Goal: Information Seeking & Learning: Learn about a topic

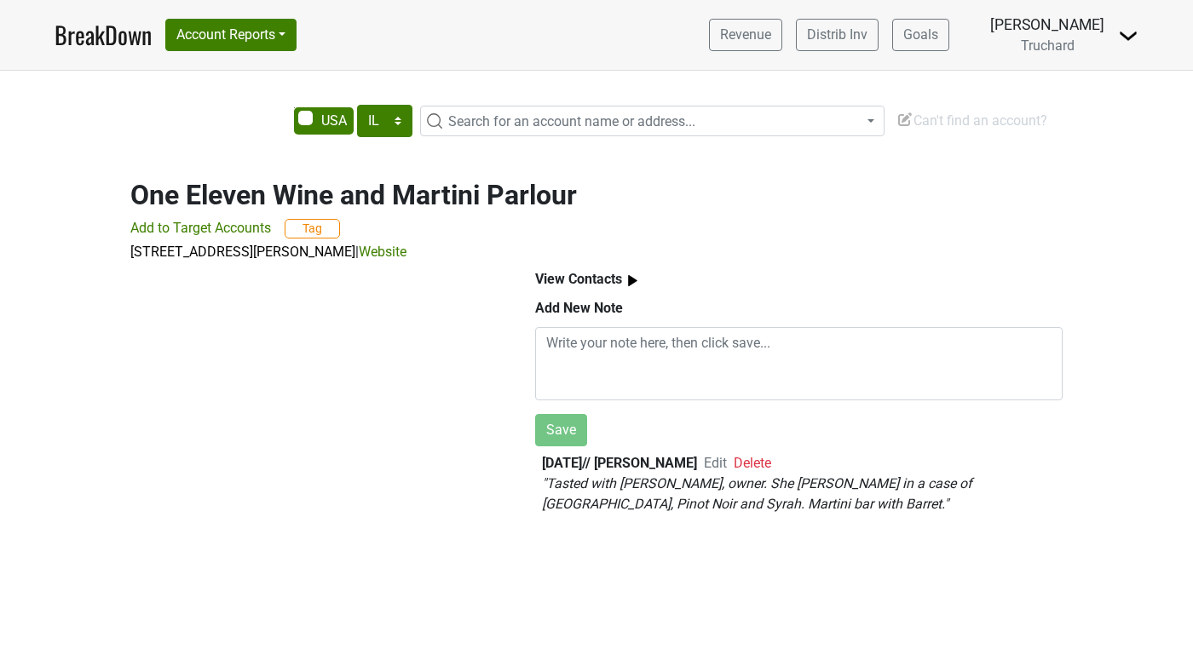
select select "IL"
click at [229, 43] on button "Account Reports" at bounding box center [230, 35] width 131 height 32
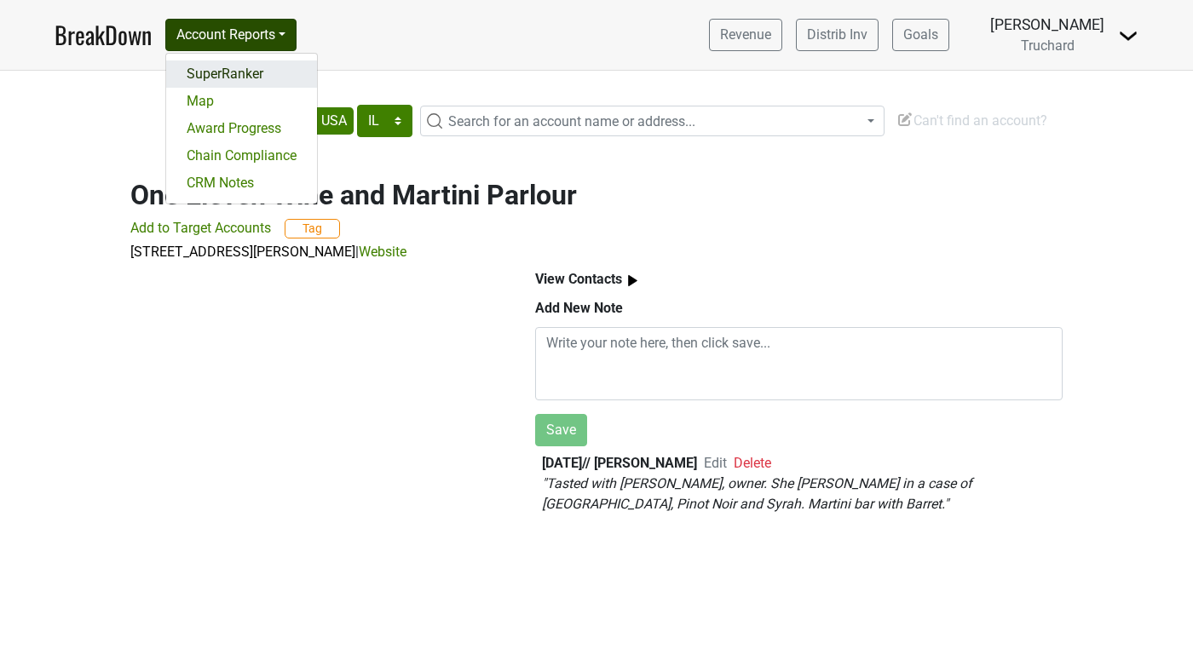
click at [216, 72] on link "SuperRanker" at bounding box center [241, 73] width 151 height 27
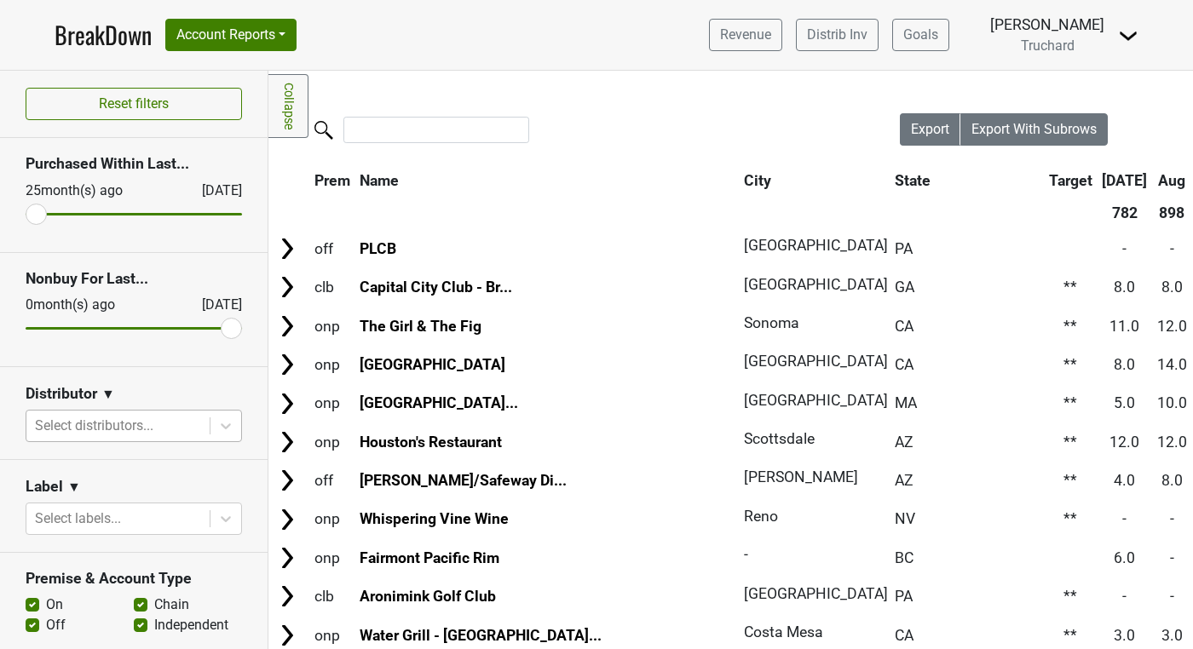
click at [116, 421] on div at bounding box center [118, 426] width 166 height 24
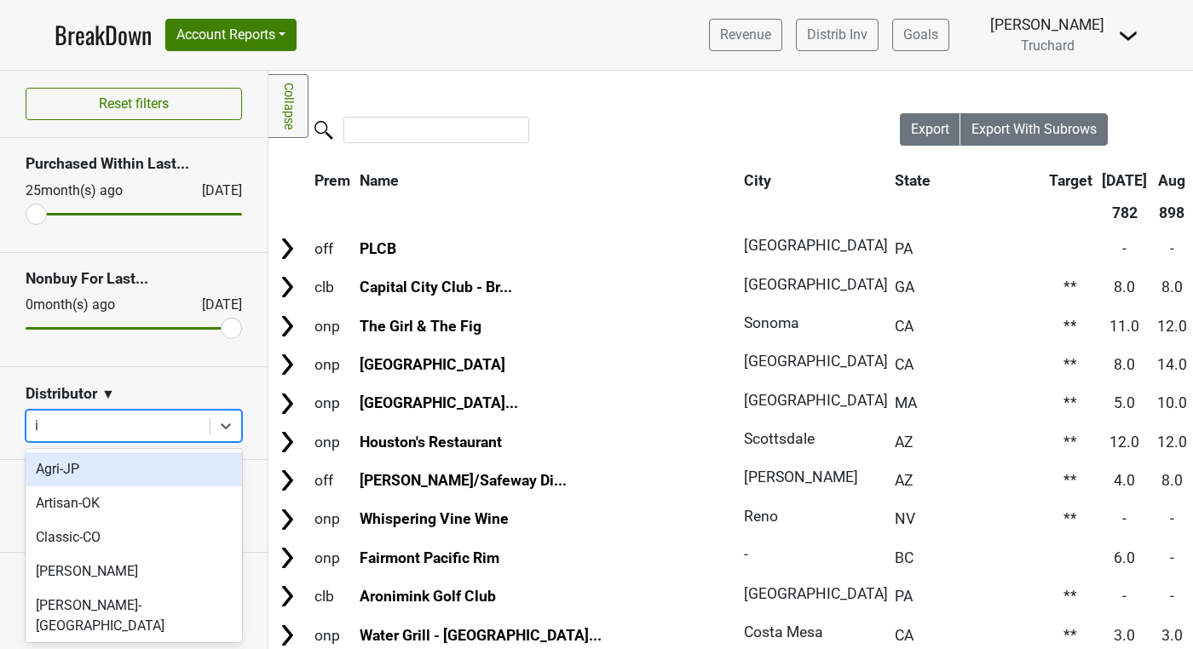
type input "il"
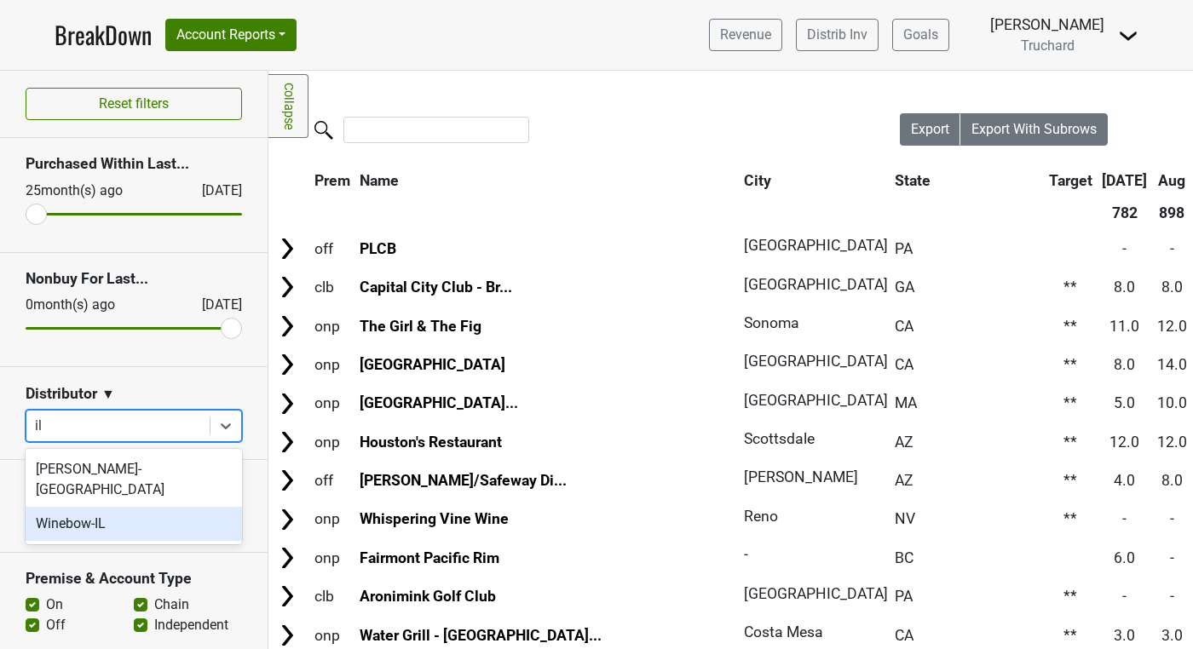
click at [144, 507] on div "Winebow-IL" at bounding box center [134, 524] width 216 height 34
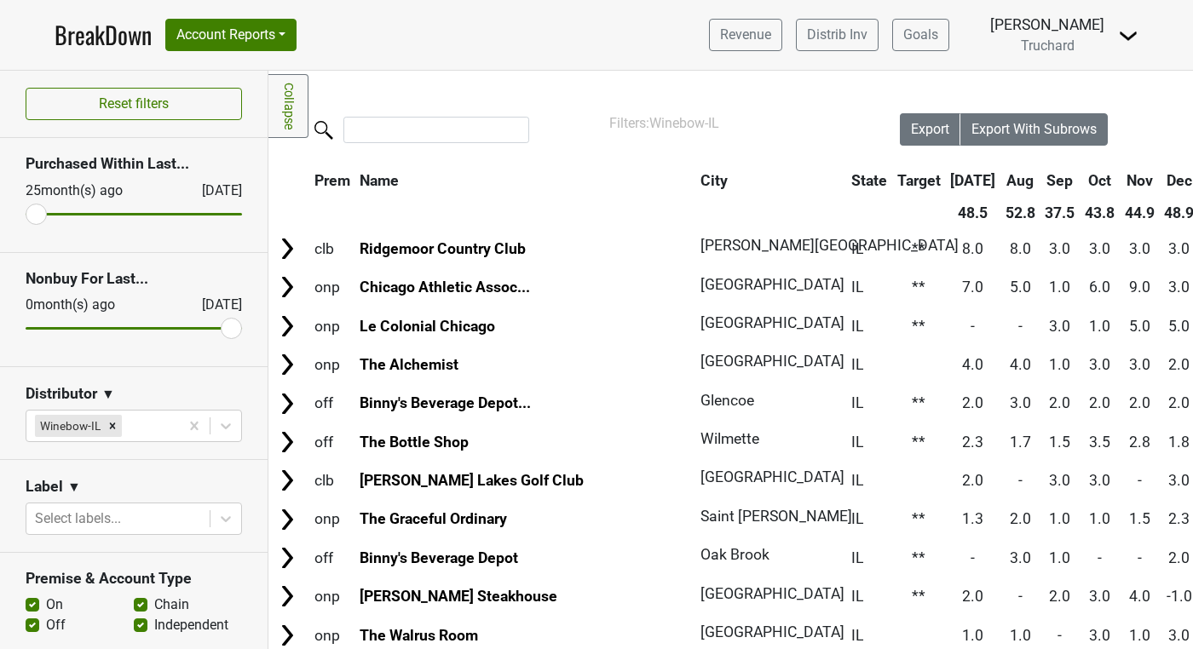
click at [46, 626] on label "Off" at bounding box center [56, 625] width 20 height 20
click at [30, 626] on input "Off" at bounding box center [33, 623] width 14 height 17
checkbox input "false"
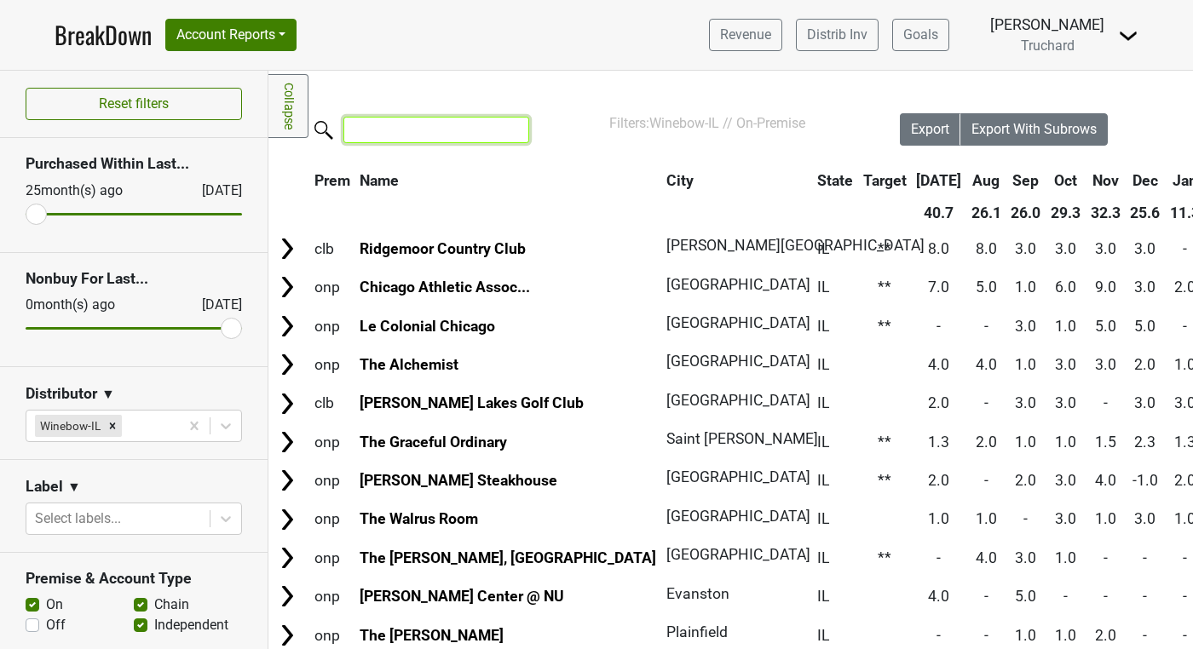
click at [396, 126] on input "search" at bounding box center [436, 130] width 186 height 26
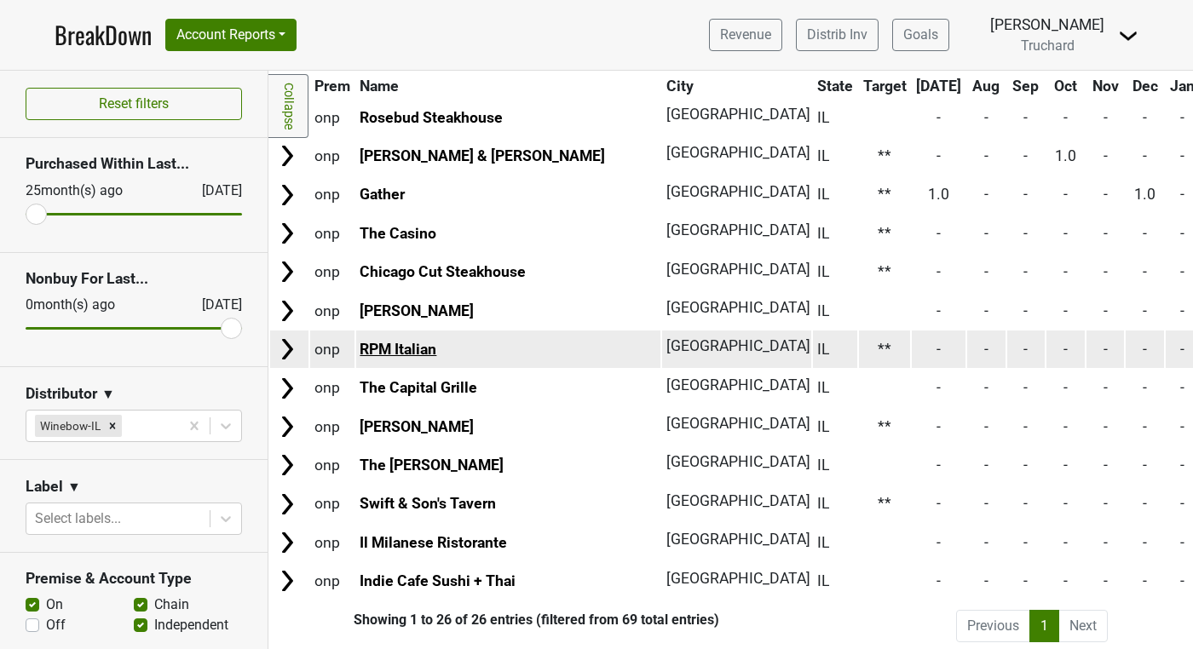
scroll to position [641, 0]
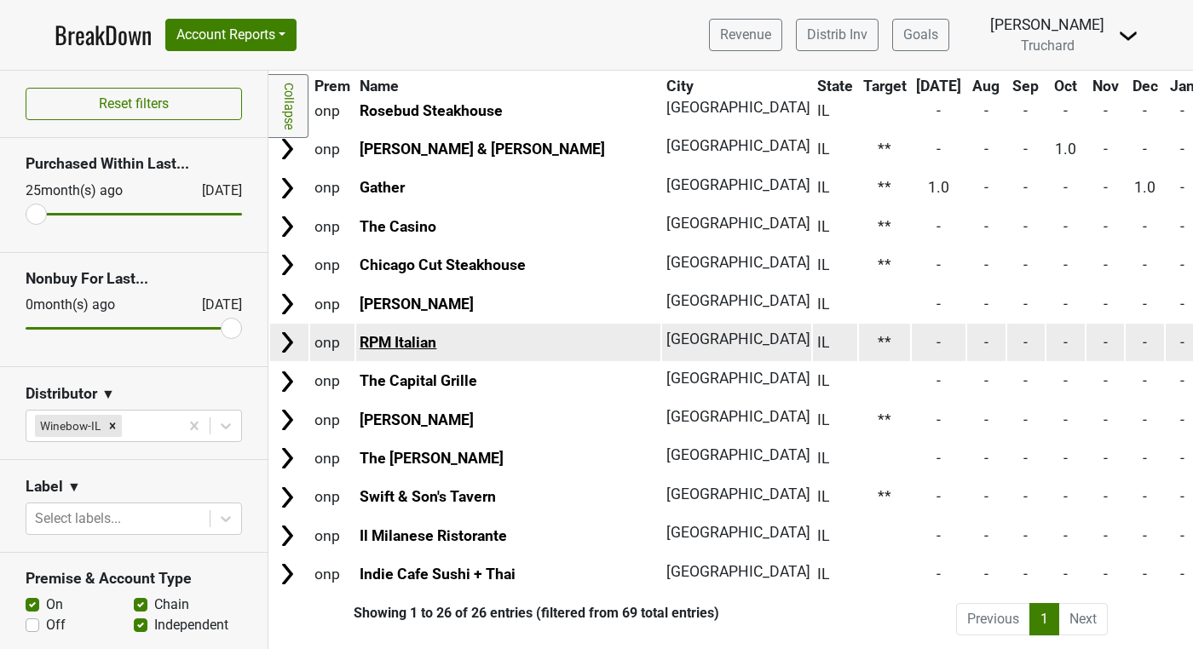
type input "chicago,"
click at [403, 343] on link "RPM Italian" at bounding box center [397, 342] width 77 height 17
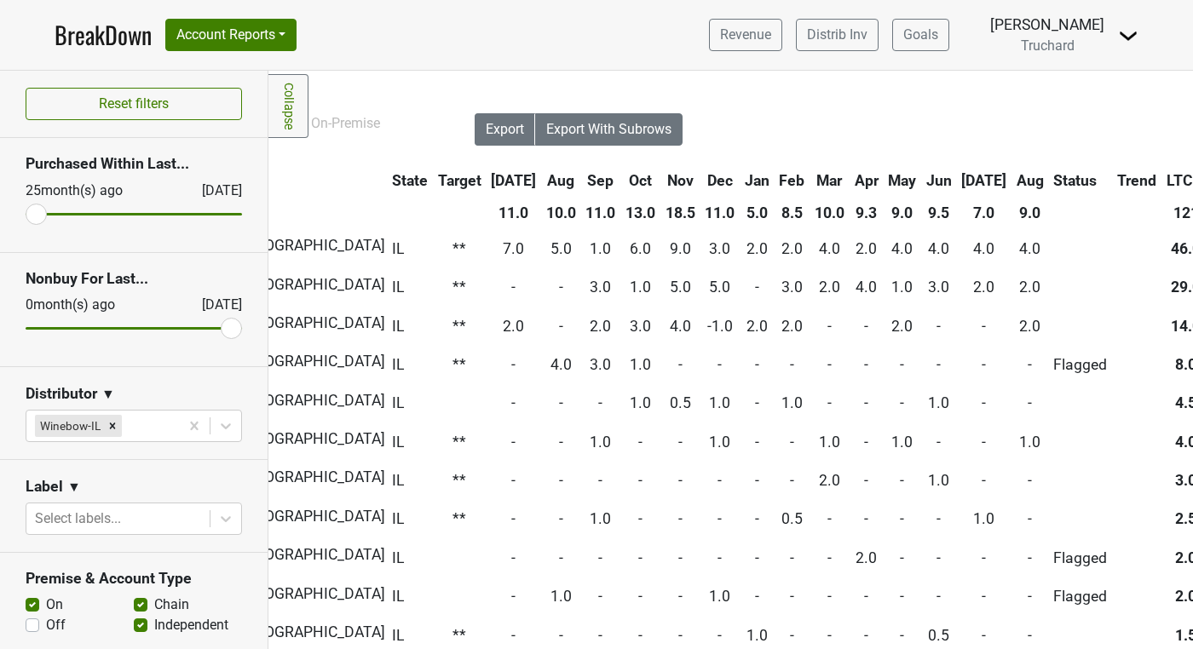
scroll to position [0, 437]
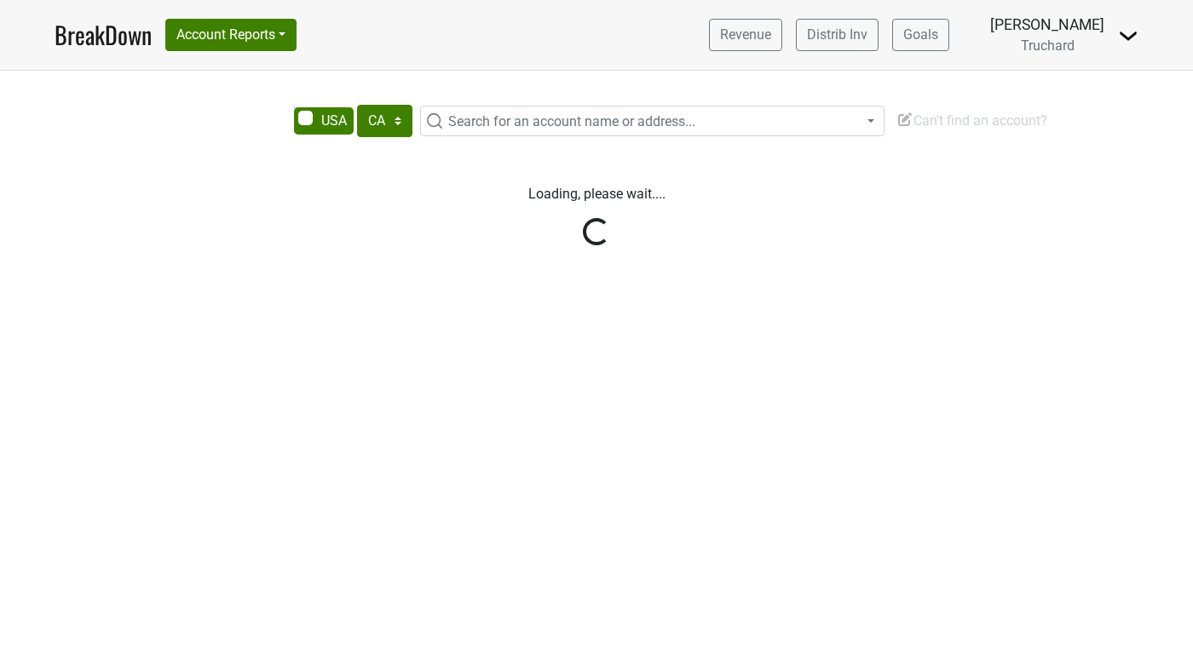
select select "CA"
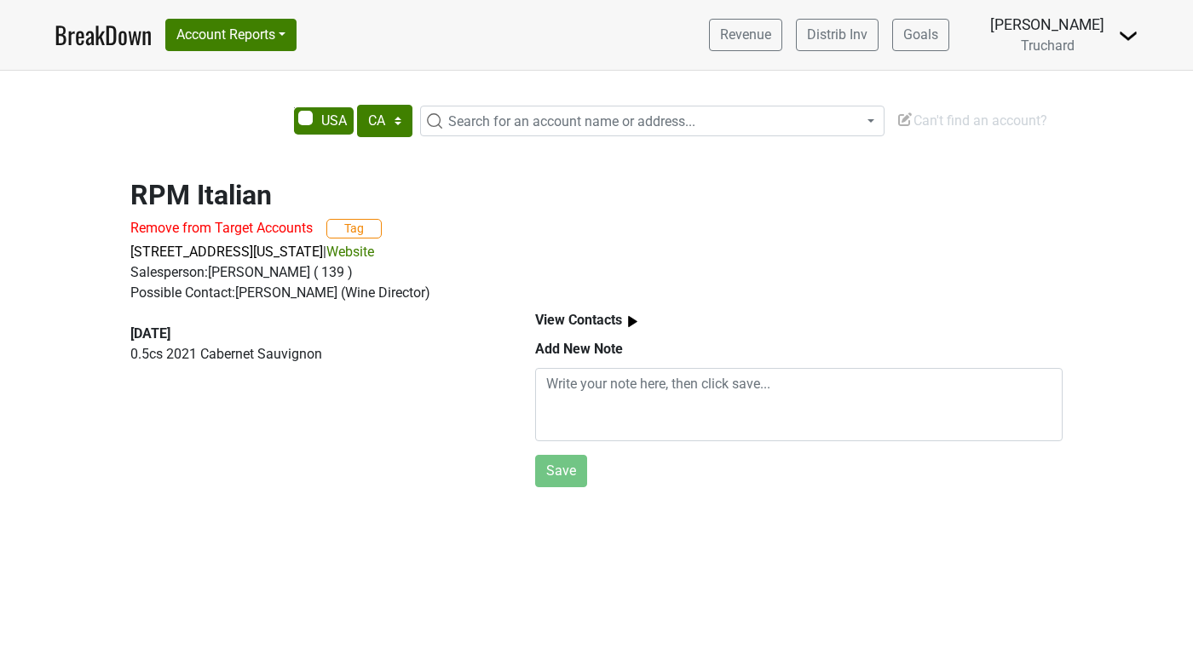
click at [371, 251] on link "Website" at bounding box center [350, 252] width 48 height 16
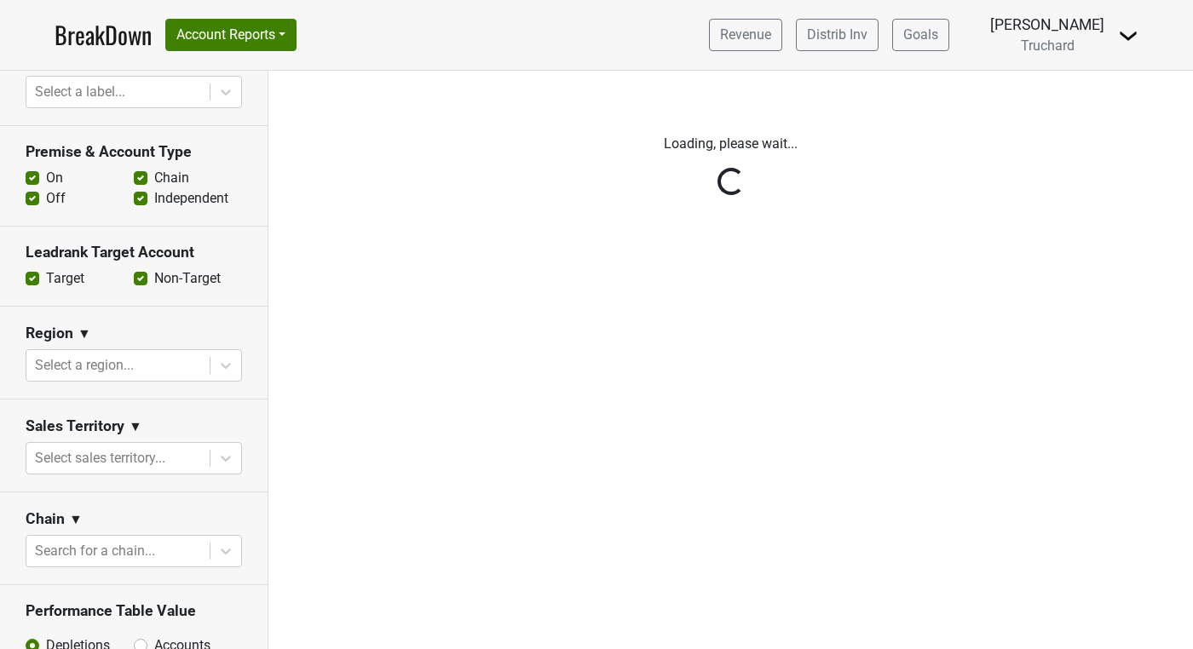
scroll to position [443, 0]
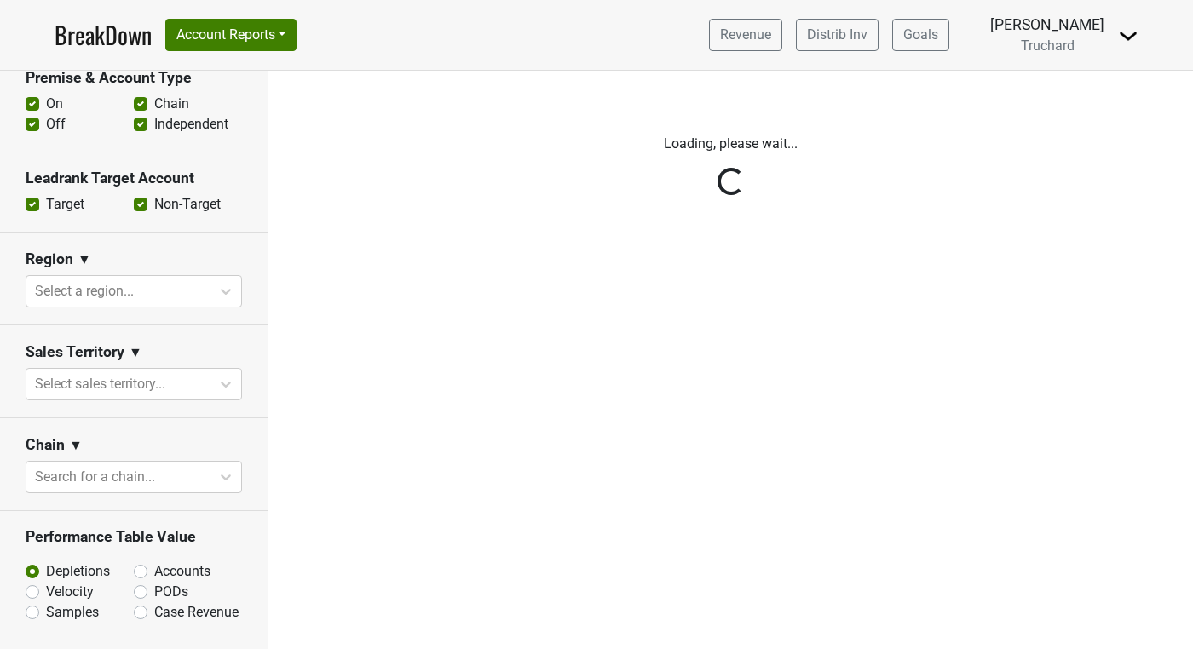
click at [141, 479] on div "Reset filters Time Period YTD LTM 1H 2024 L6M 2H 2023 L3M [DATE] '25 2022 L2M A…" at bounding box center [134, 360] width 268 height 578
click at [230, 484] on div "Reset filters Time Period YTD LTM 1H 2024 L6M 2H 2023 L3M Jul '25 2022 L2M Aug …" at bounding box center [134, 360] width 268 height 578
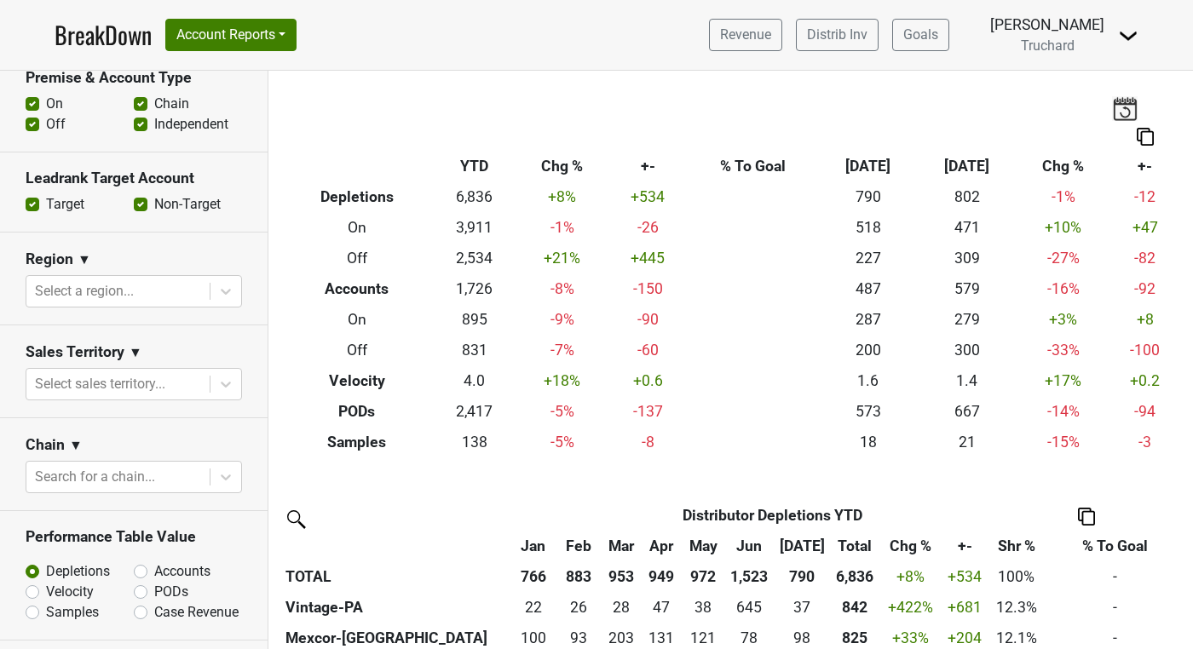
click at [230, 484] on icon at bounding box center [225, 476] width 17 height 17
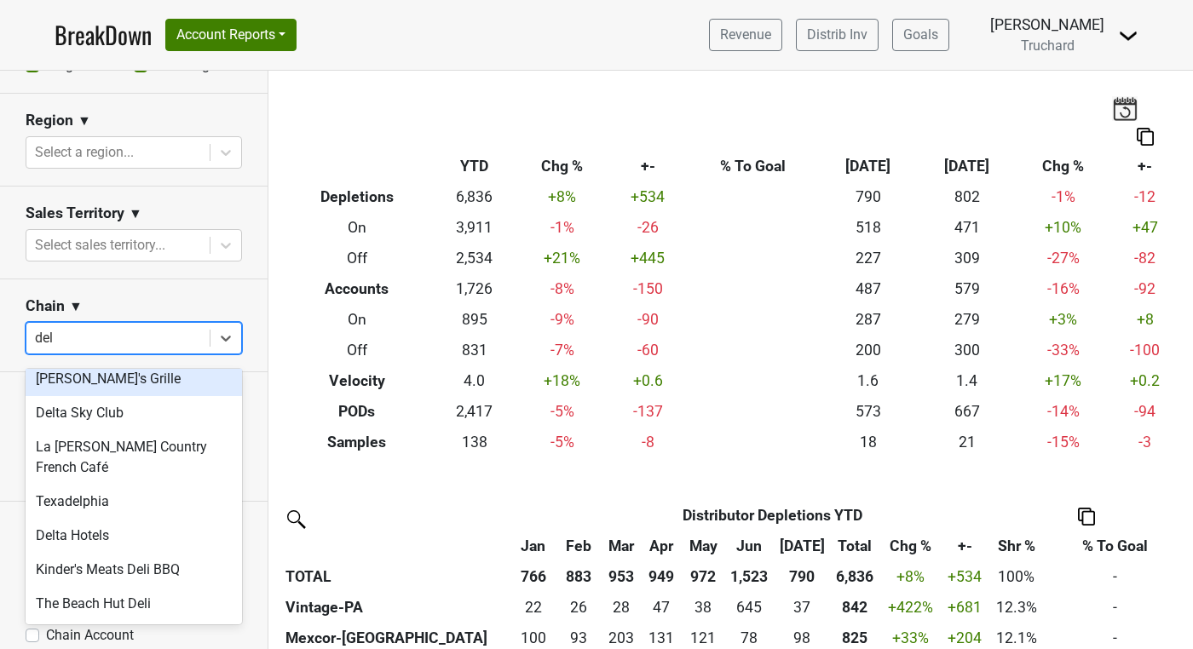
scroll to position [599, 0]
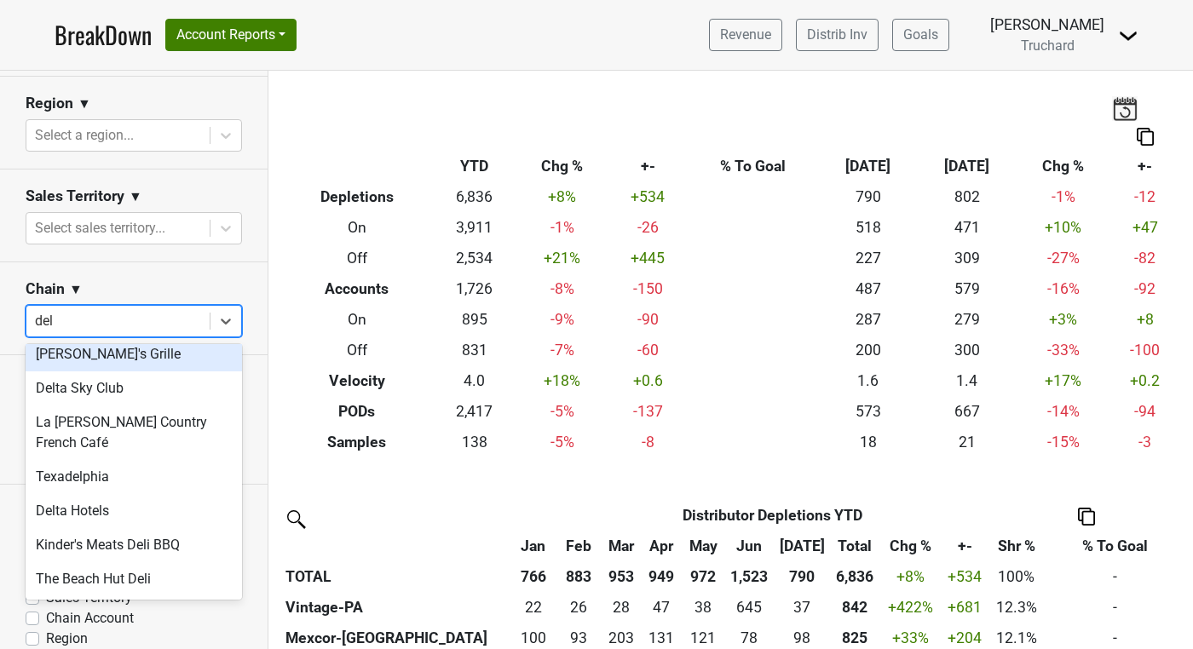
type input "del"
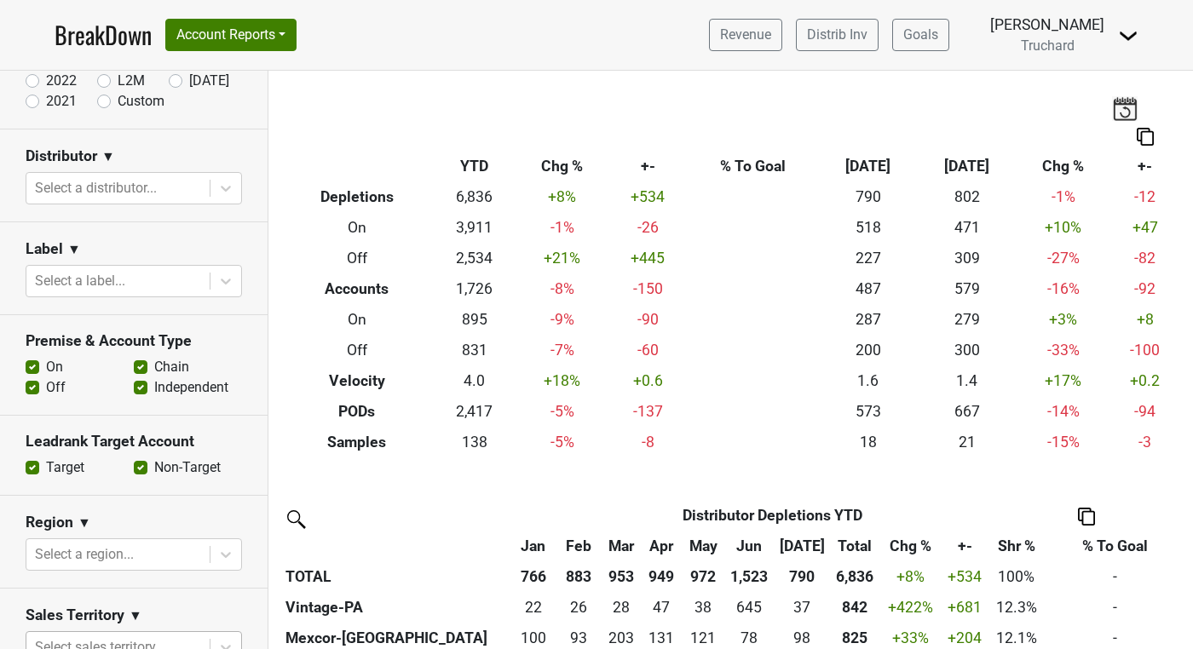
scroll to position [174, 0]
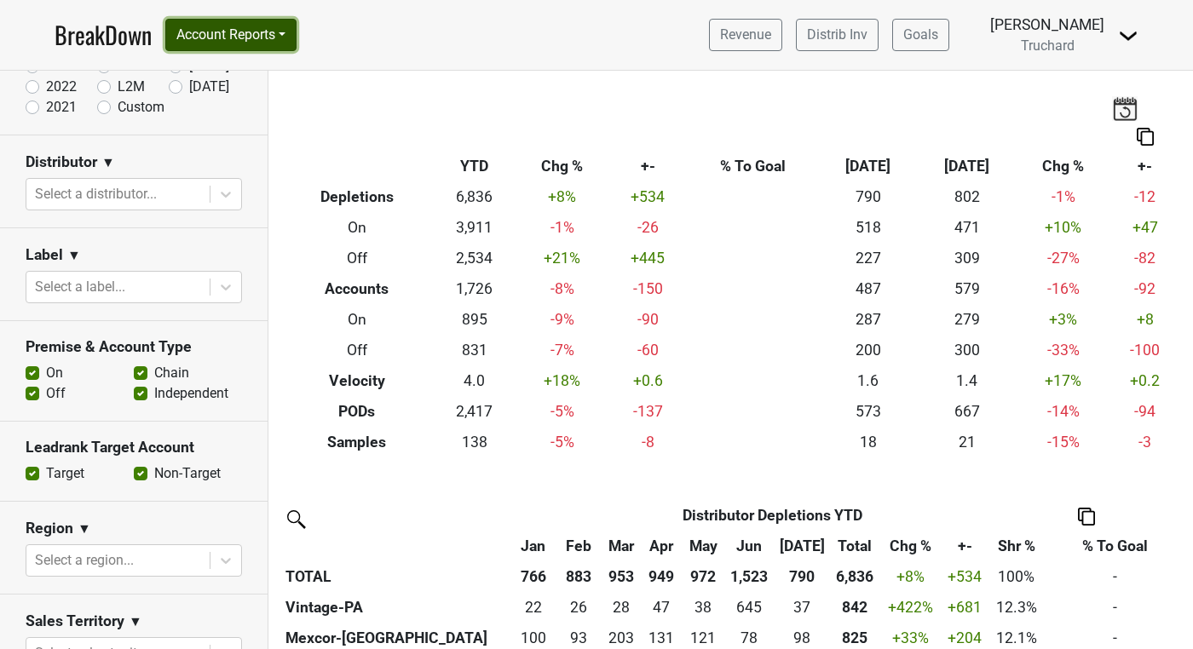
click at [240, 32] on button "Account Reports" at bounding box center [230, 35] width 131 height 32
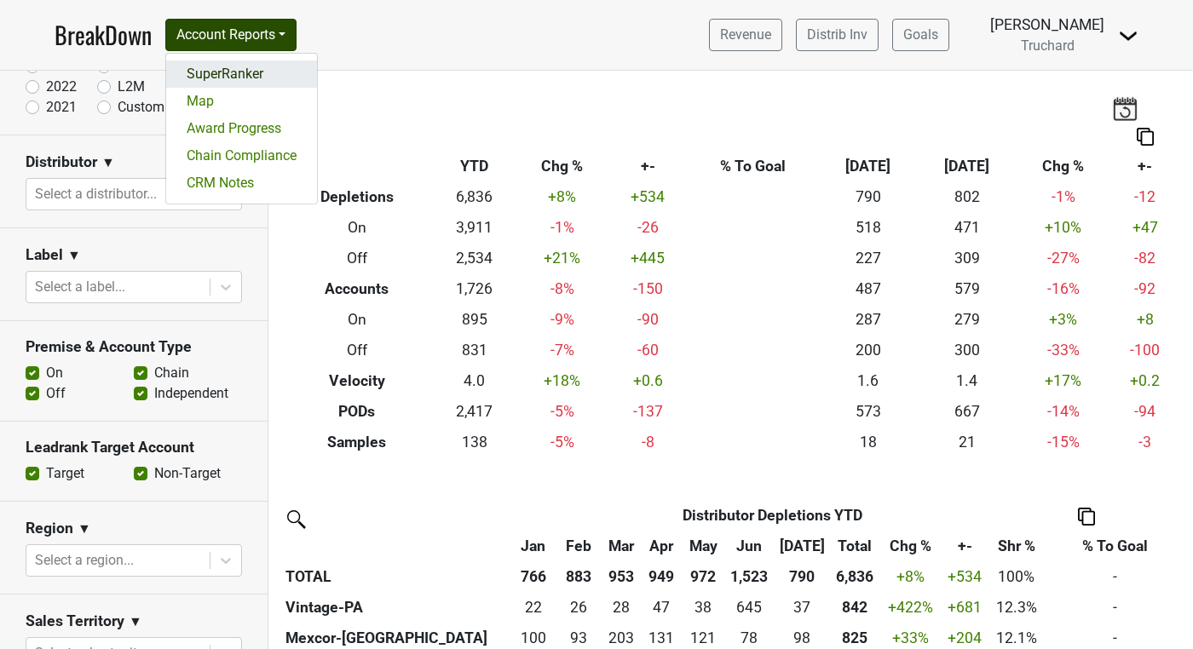
click at [223, 70] on link "SuperRanker" at bounding box center [241, 73] width 151 height 27
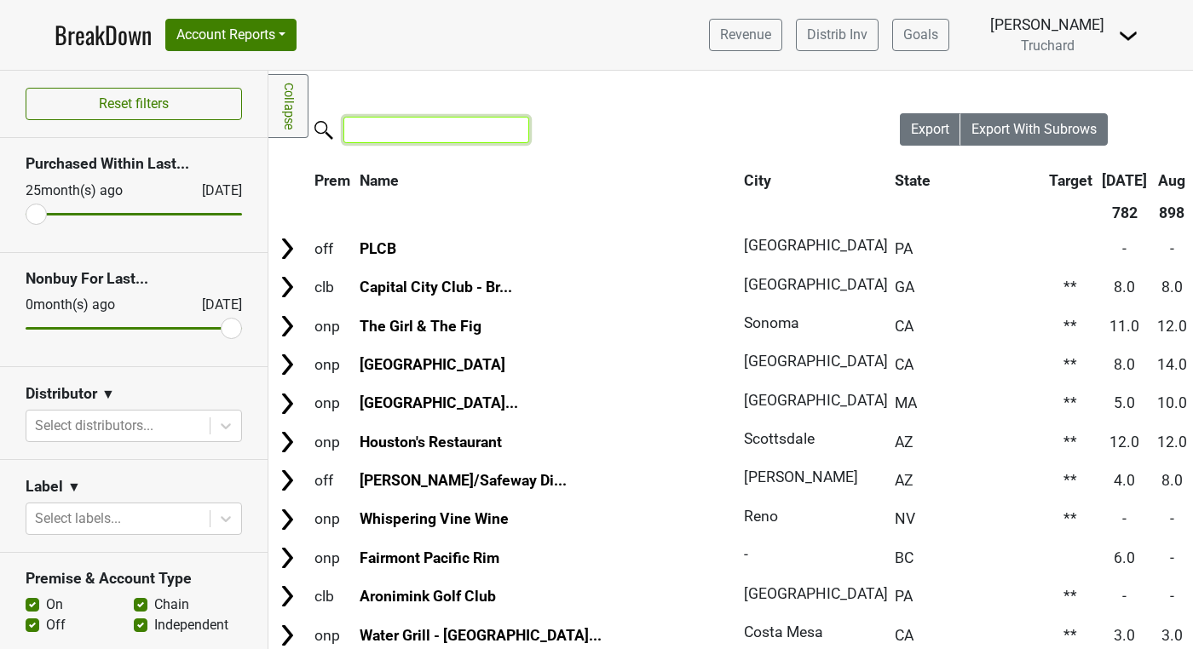
click at [414, 124] on input "search" at bounding box center [436, 130] width 186 height 26
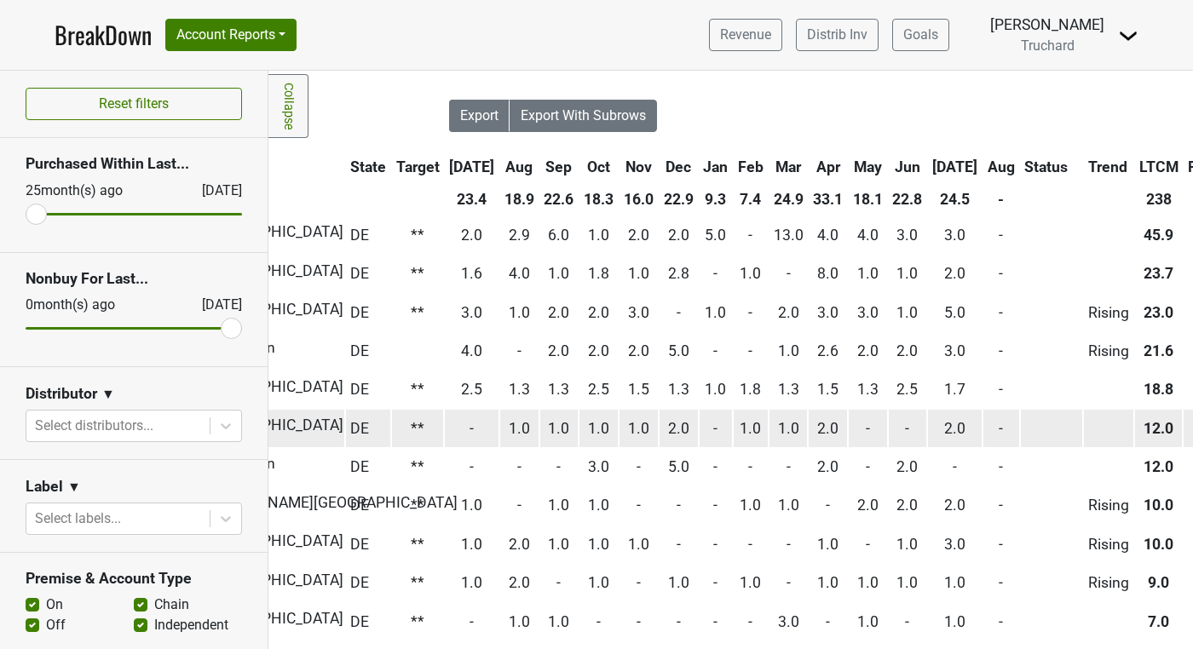
scroll to position [3, 449]
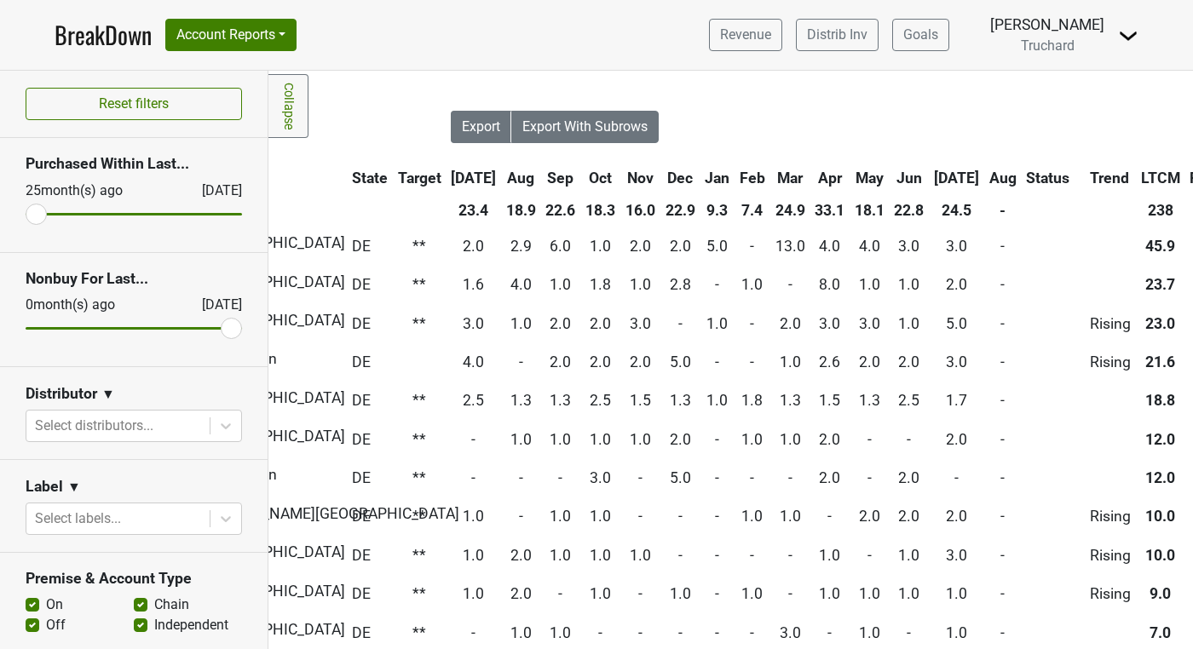
click at [929, 180] on th "[DATE]" at bounding box center [956, 178] width 54 height 31
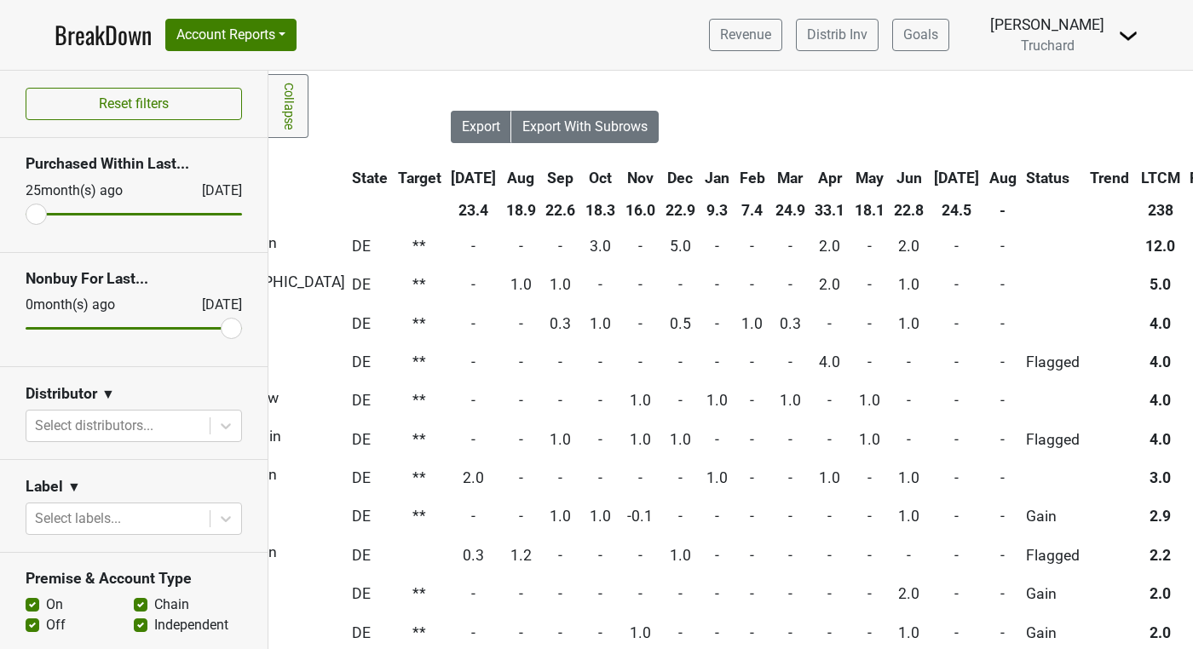
click at [929, 180] on th "[DATE]" at bounding box center [956, 178] width 54 height 31
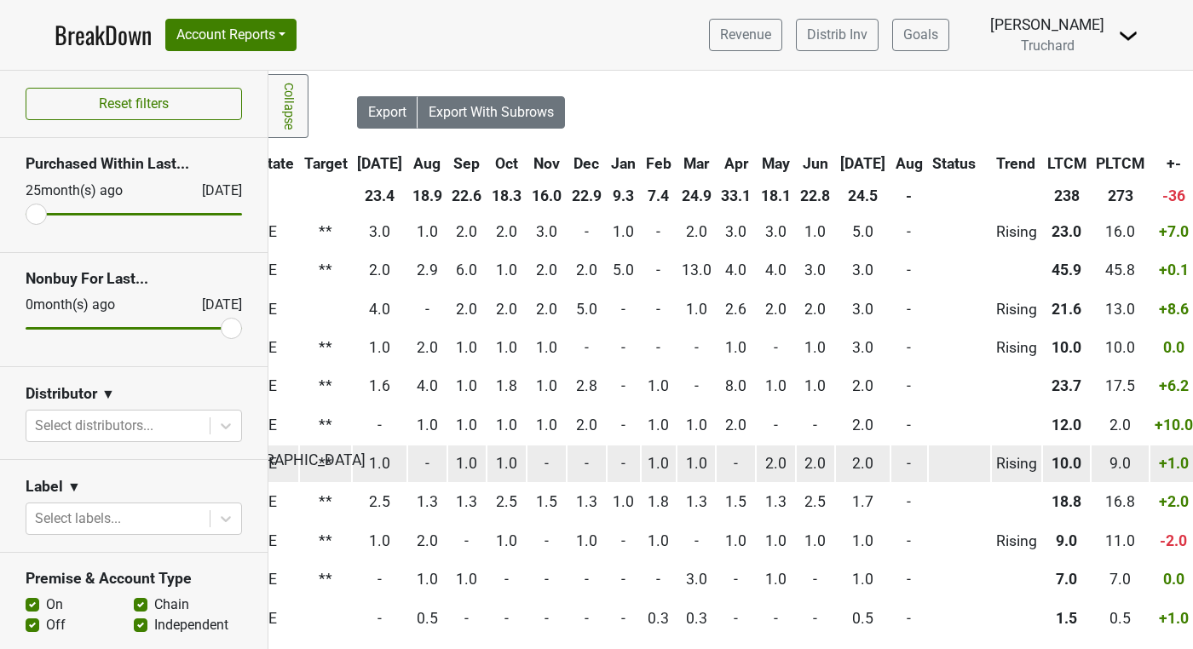
scroll to position [20, 543]
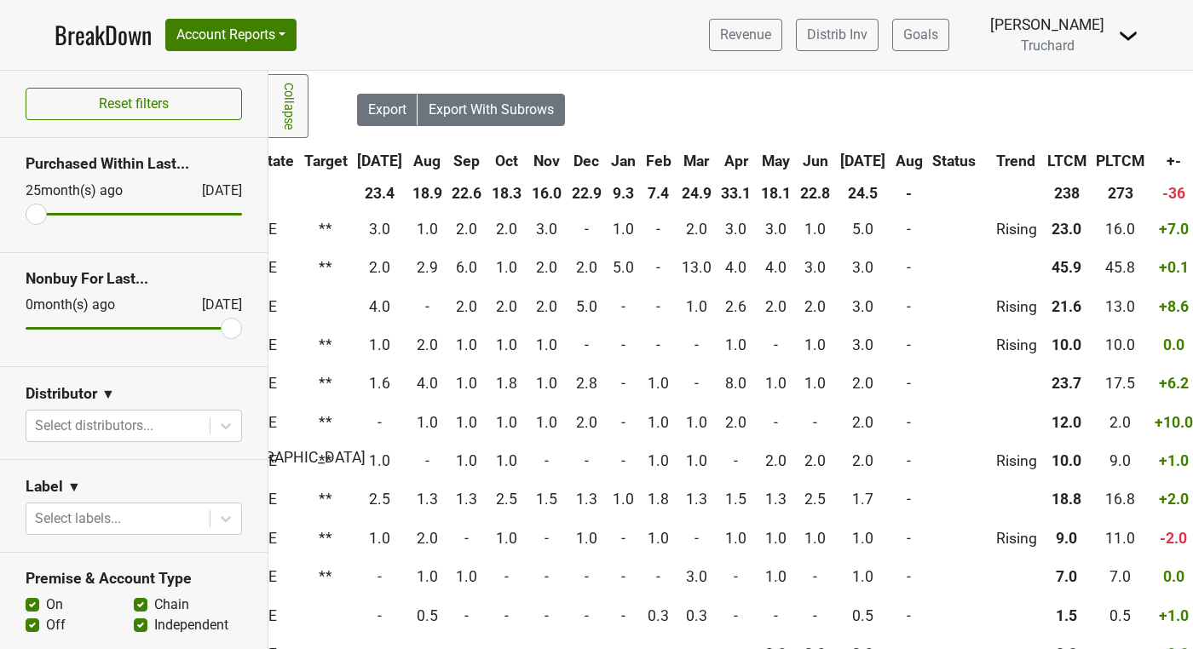
click at [796, 166] on th "Jun" at bounding box center [815, 161] width 38 height 31
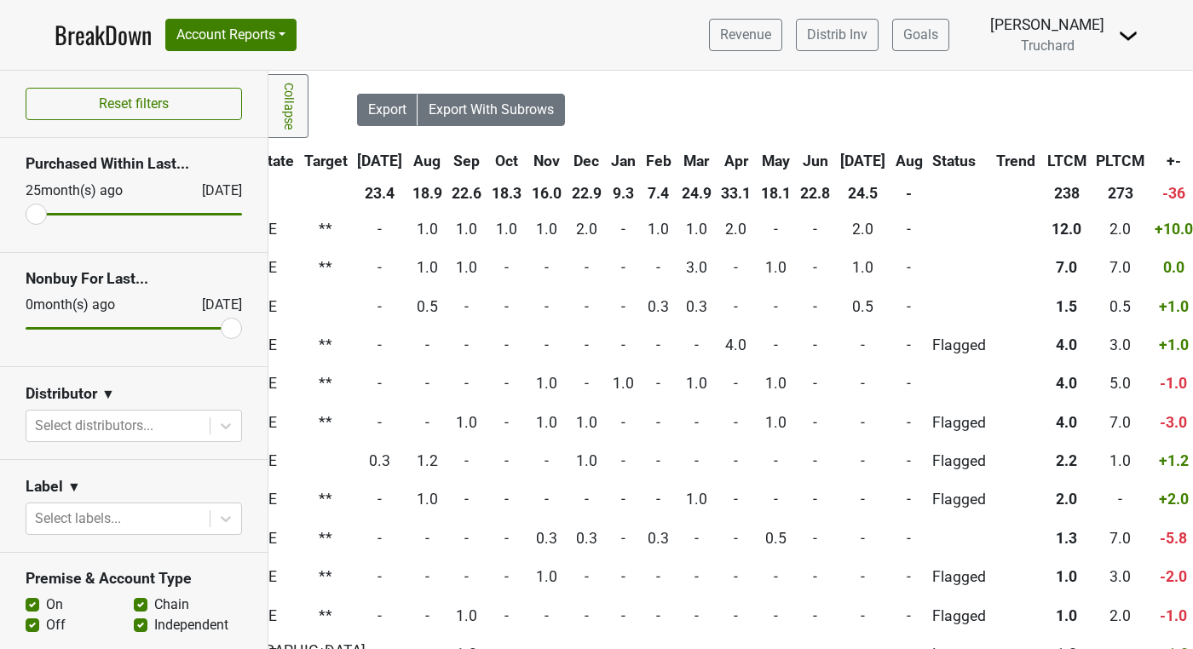
click at [796, 166] on th "Jun" at bounding box center [815, 161] width 38 height 31
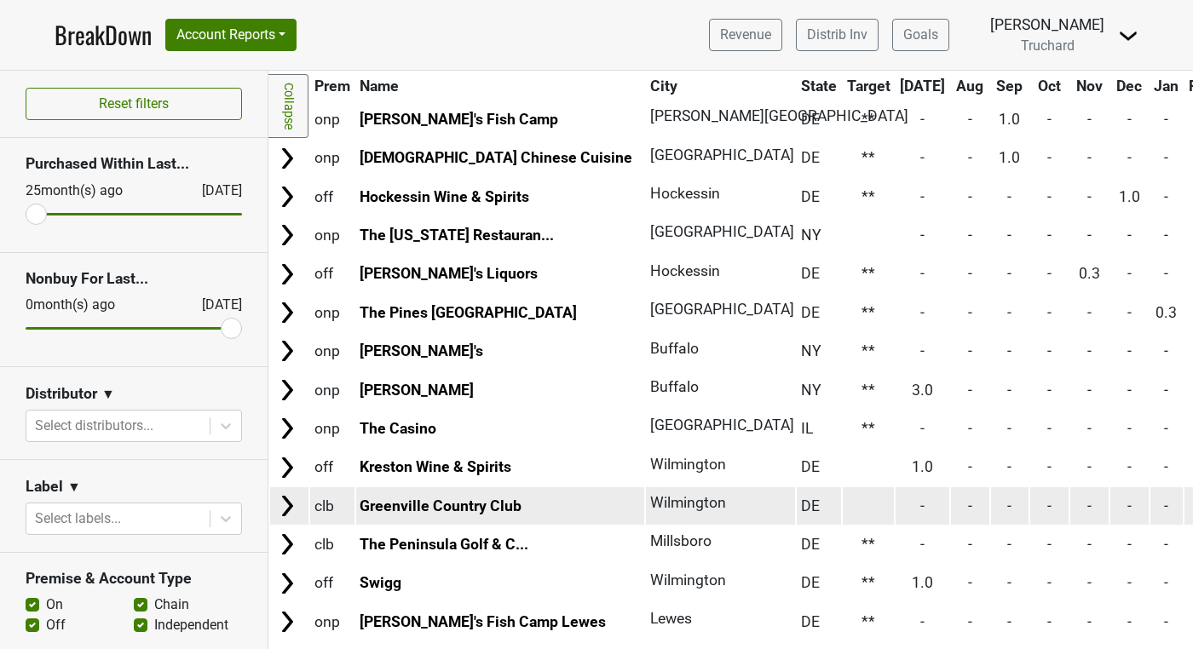
scroll to position [1174, 0]
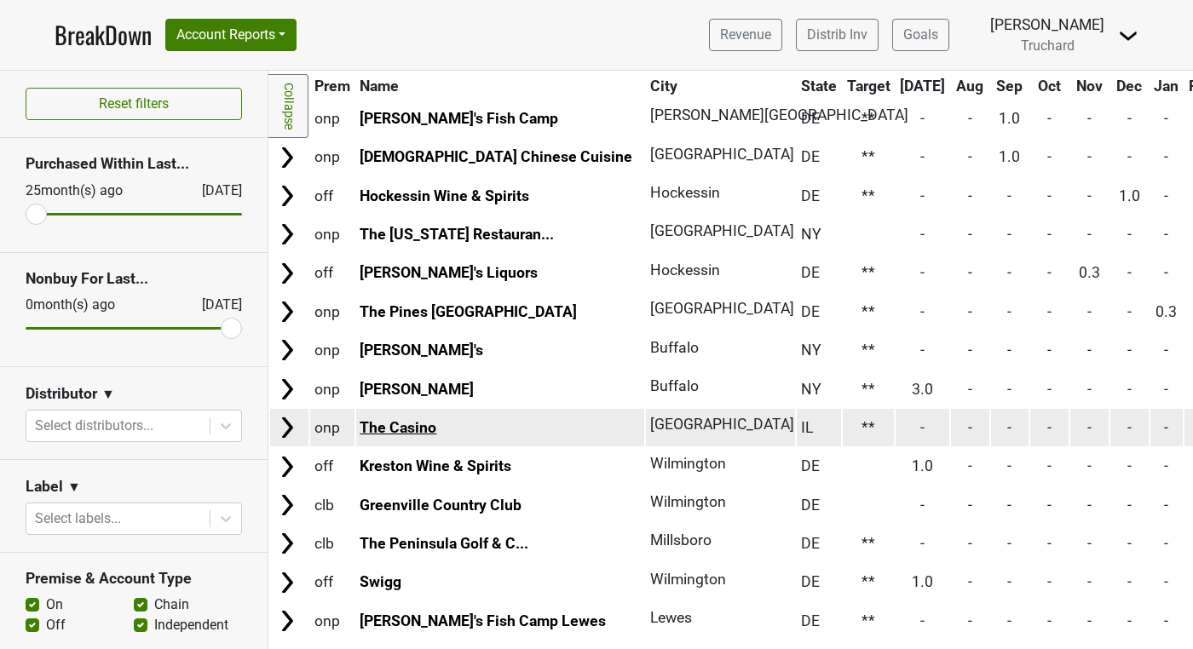
click at [417, 425] on link "The Casino" at bounding box center [397, 427] width 77 height 17
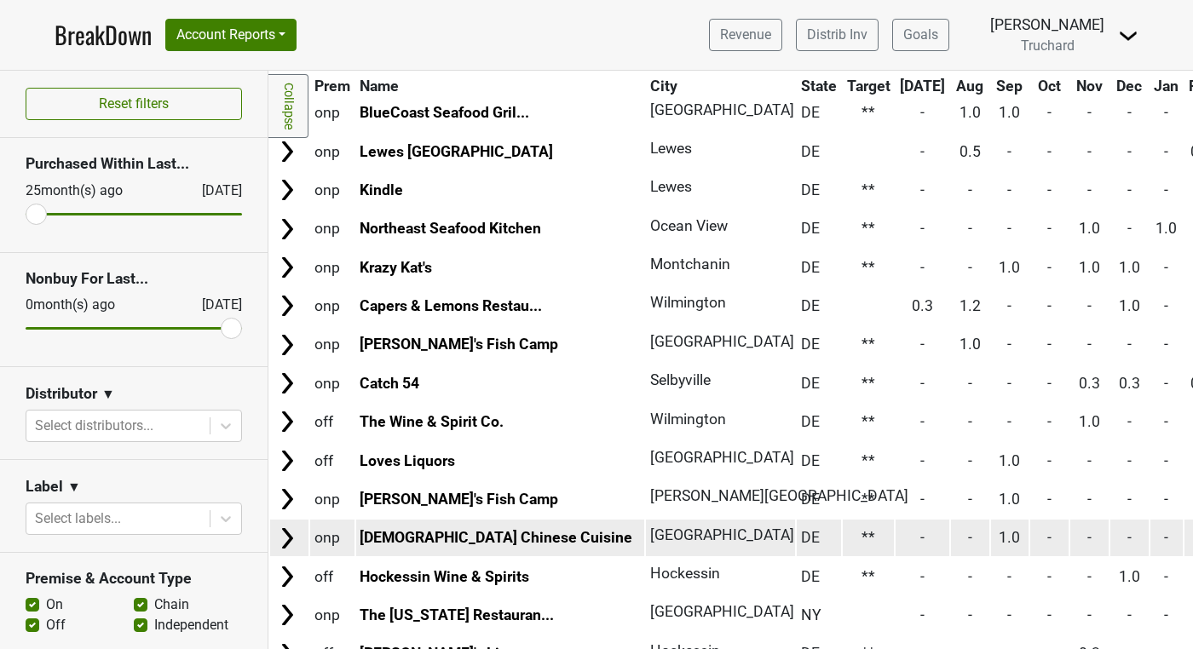
scroll to position [0, 0]
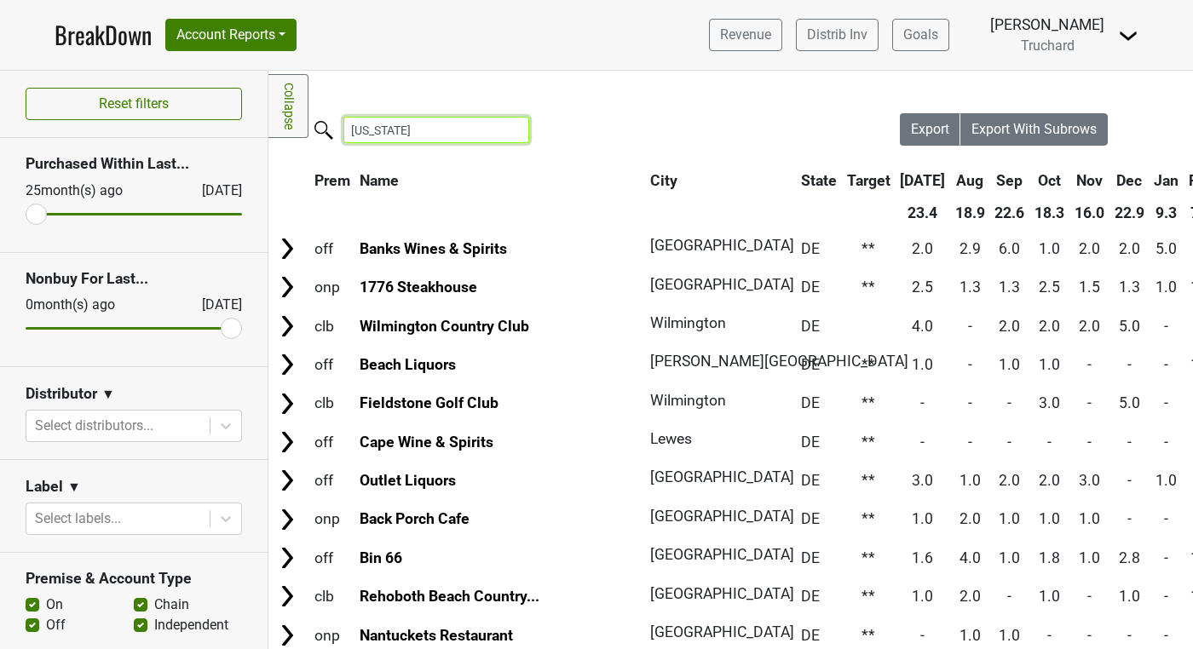
click at [373, 125] on input "delaware" at bounding box center [436, 130] width 186 height 26
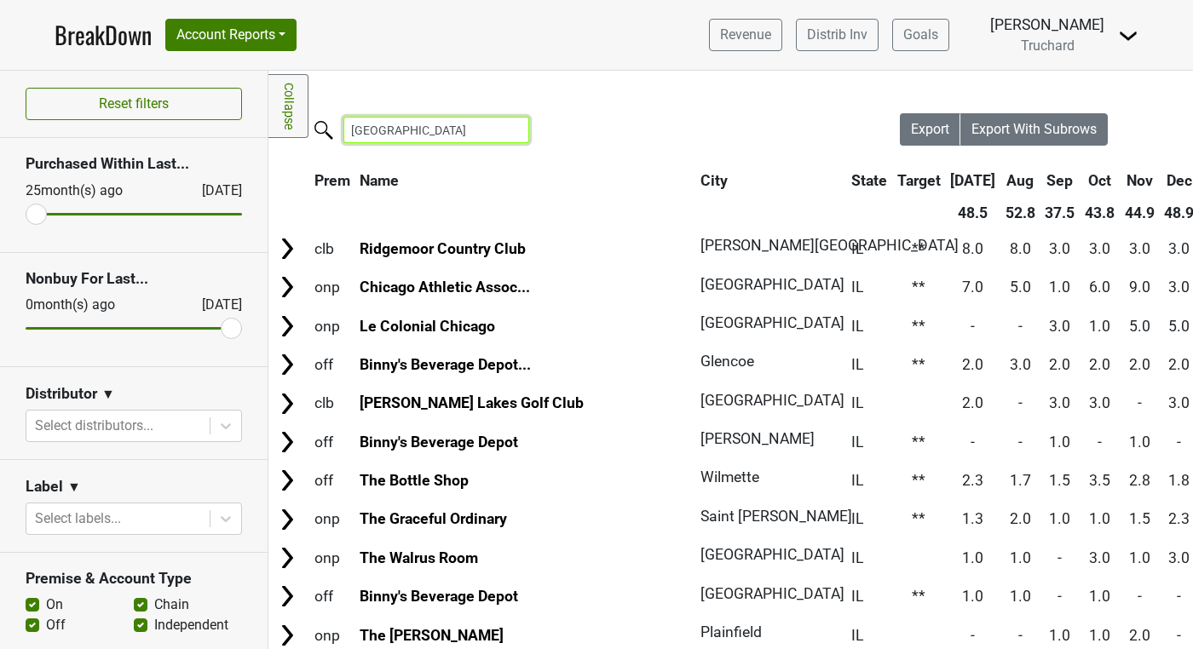
click at [428, 132] on input "chicago" at bounding box center [436, 130] width 186 height 26
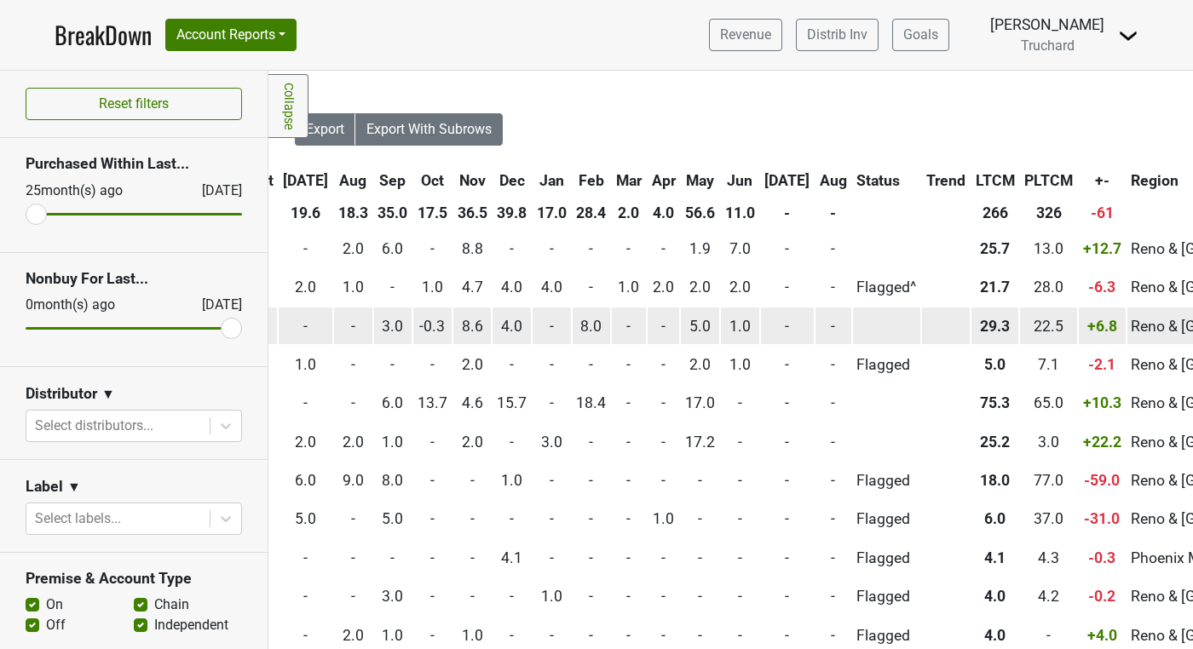
scroll to position [0, 602]
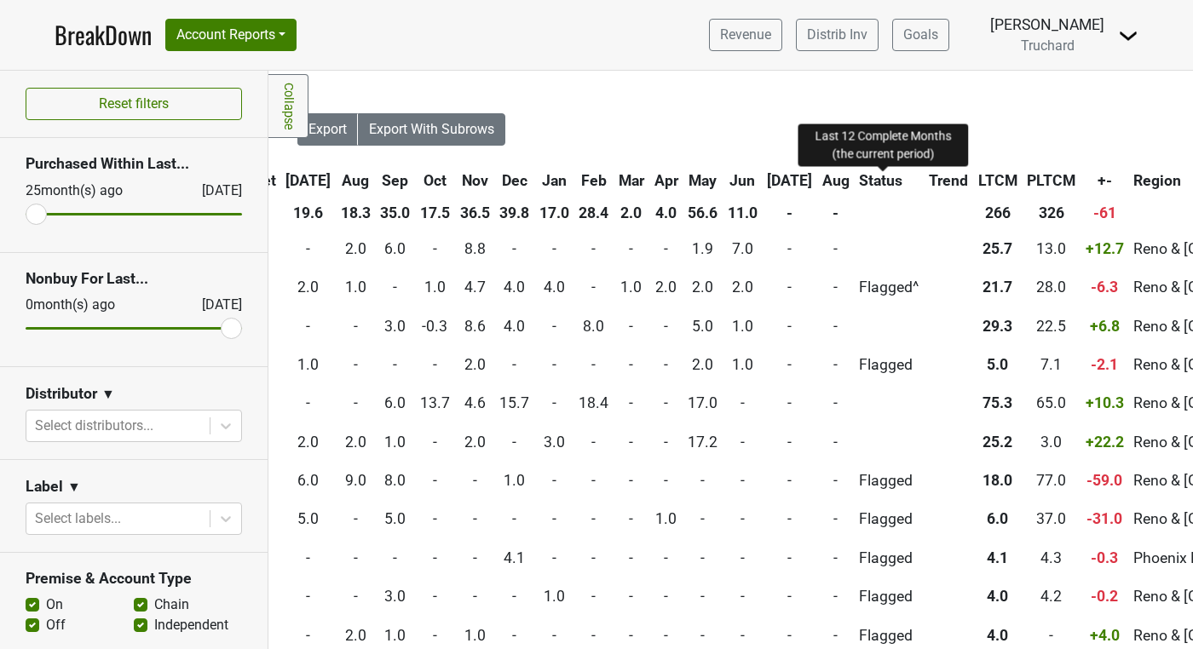
type input "reno"
click at [978, 174] on span "LTCM" at bounding box center [997, 180] width 39 height 17
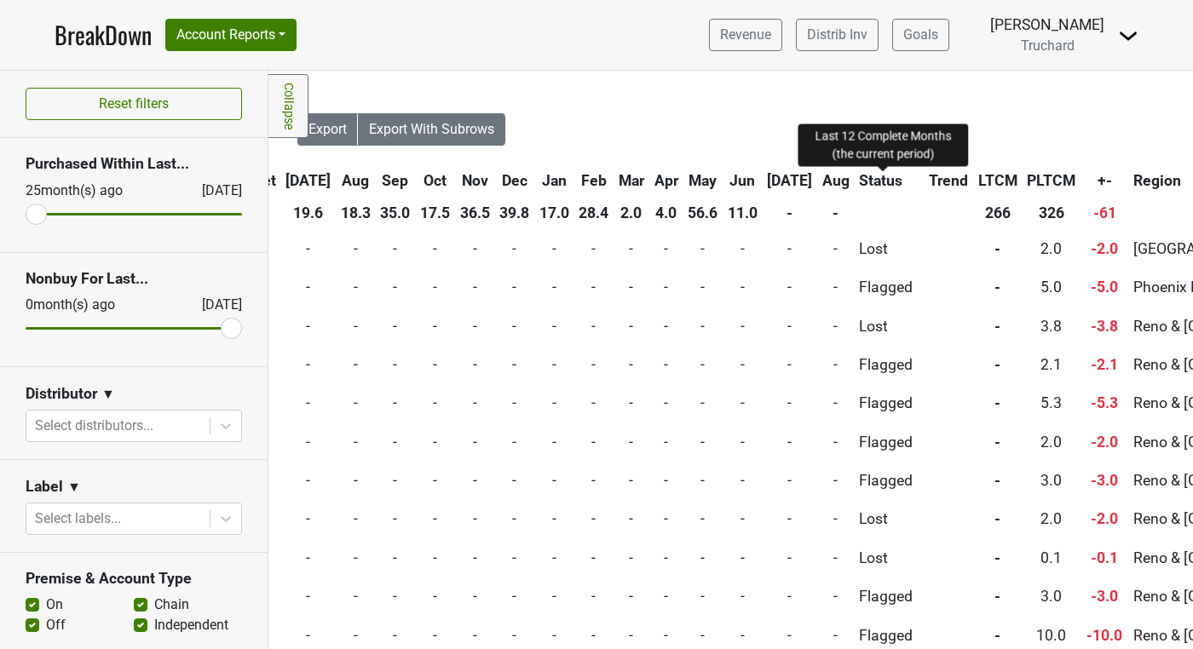
click at [978, 174] on span "LTCM" at bounding box center [997, 180] width 39 height 17
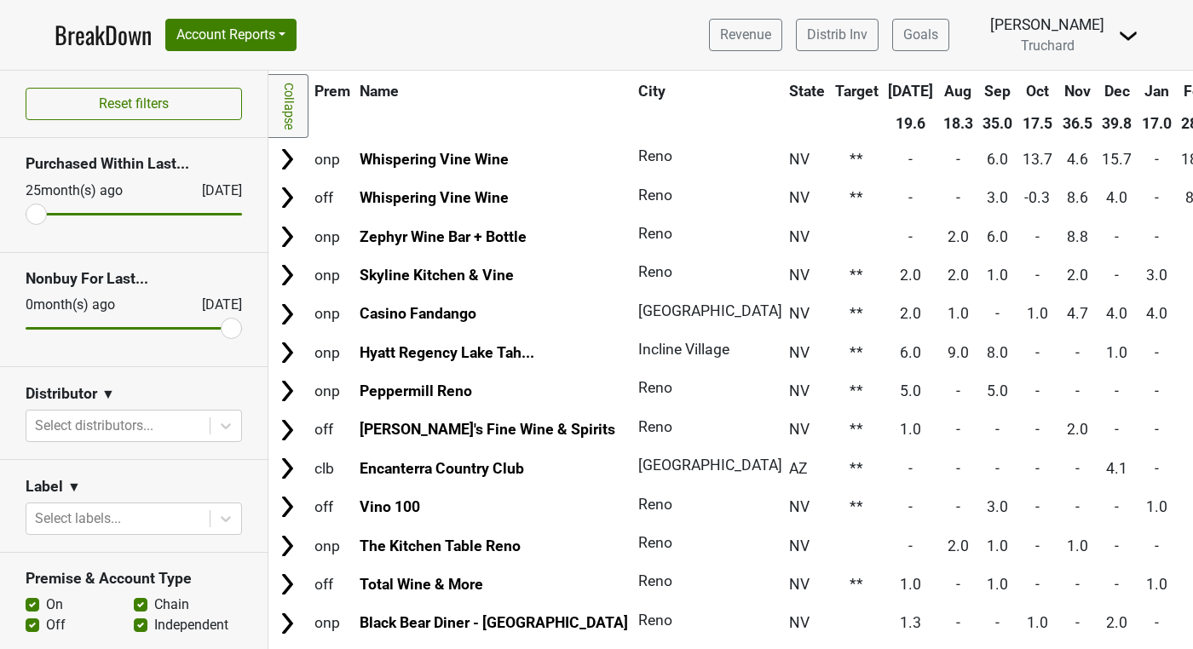
scroll to position [0, 0]
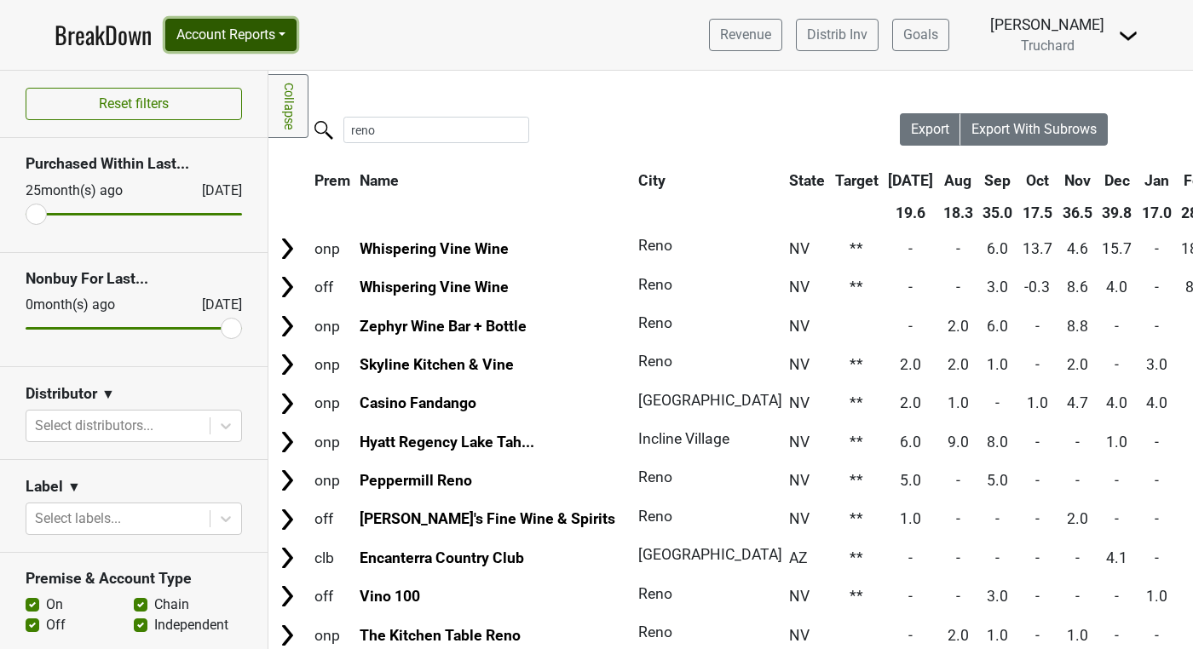
click at [277, 39] on button "Account Reports" at bounding box center [230, 35] width 131 height 32
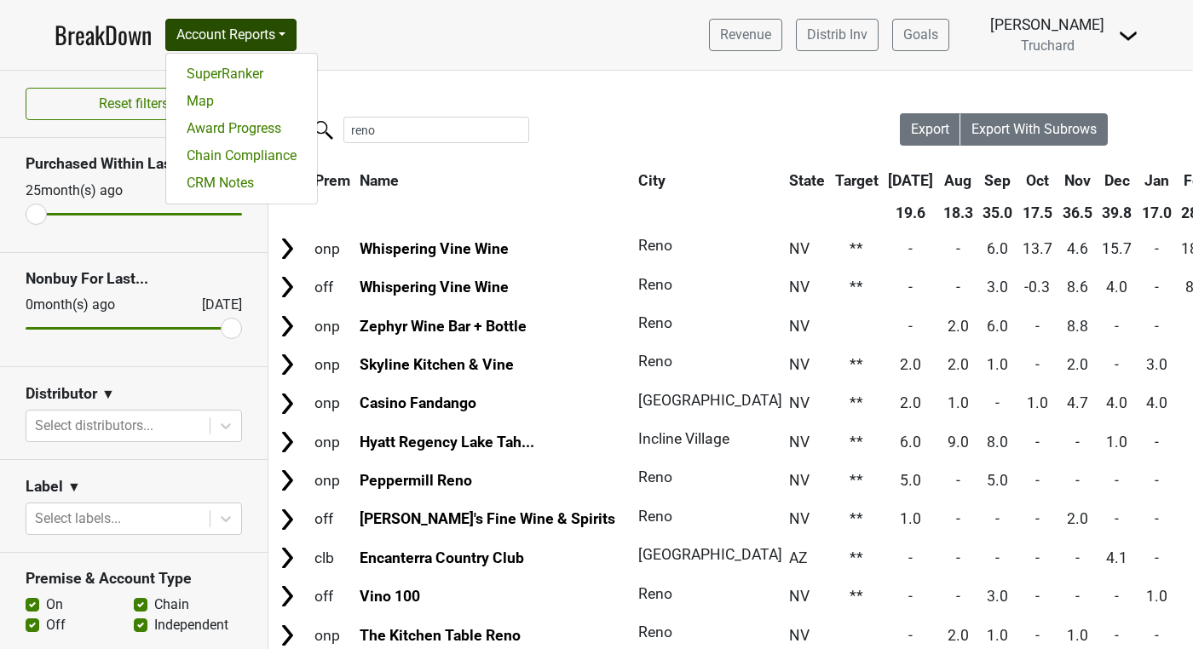
click at [125, 45] on link "BreakDown" at bounding box center [103, 35] width 97 height 36
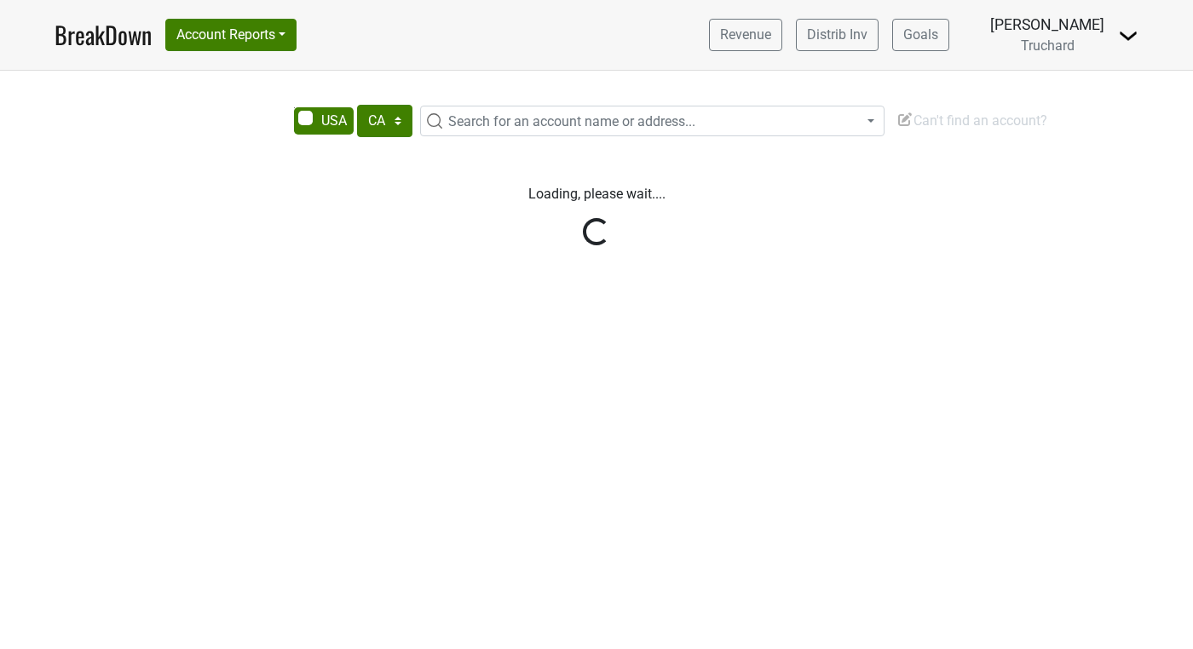
select select "CA"
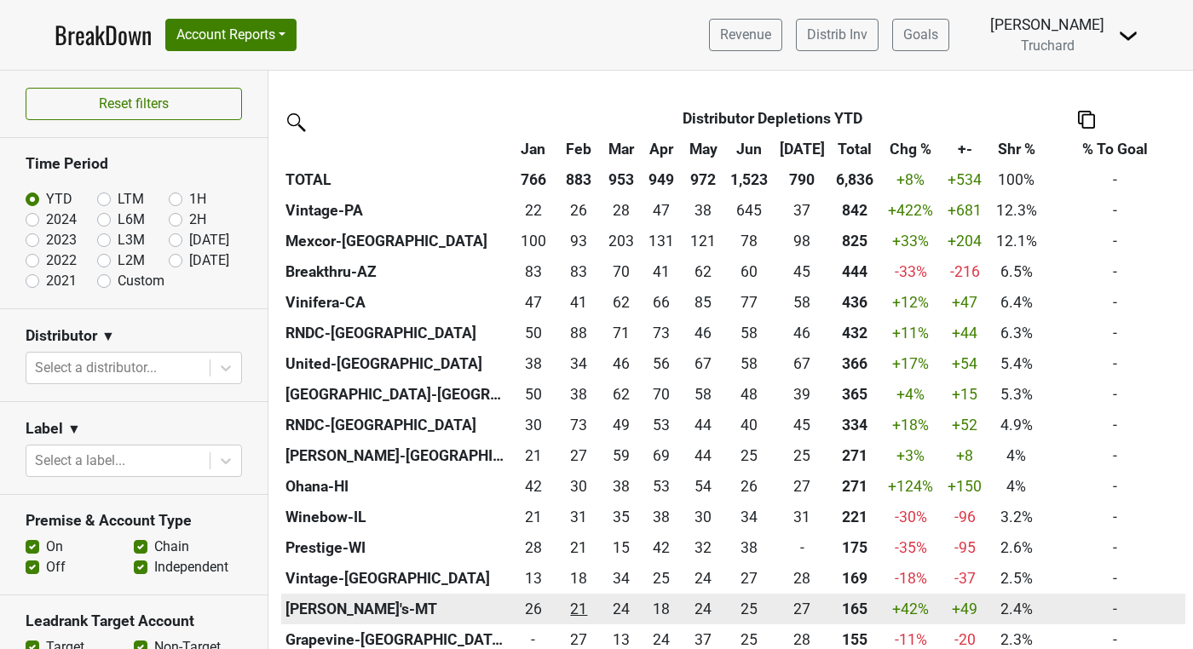
scroll to position [396, 0]
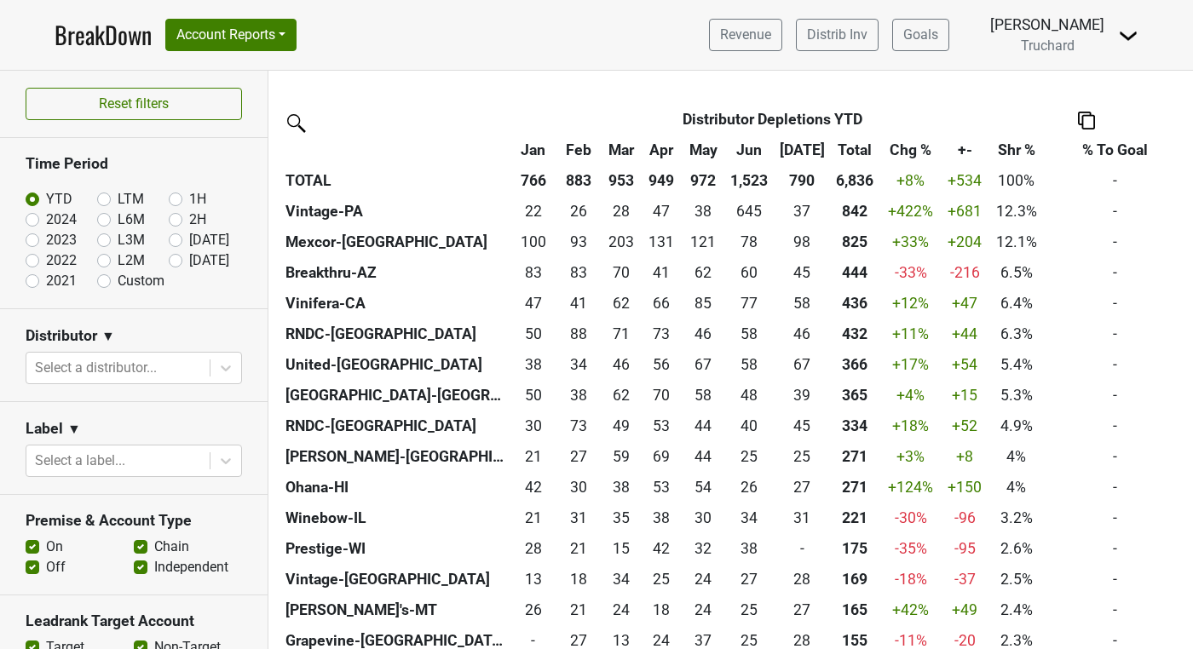
click at [118, 195] on label "LTM" at bounding box center [131, 199] width 26 height 20
click at [107, 195] on input "LTM" at bounding box center [131, 197] width 68 height 17
radio input "true"
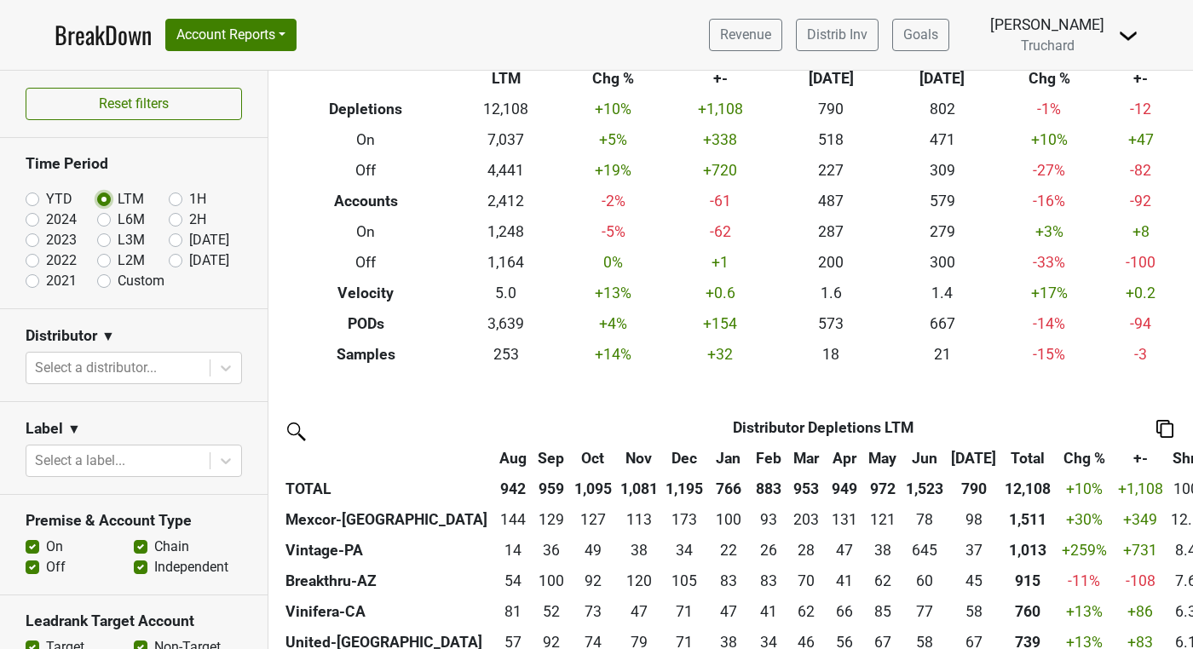
scroll to position [93, 0]
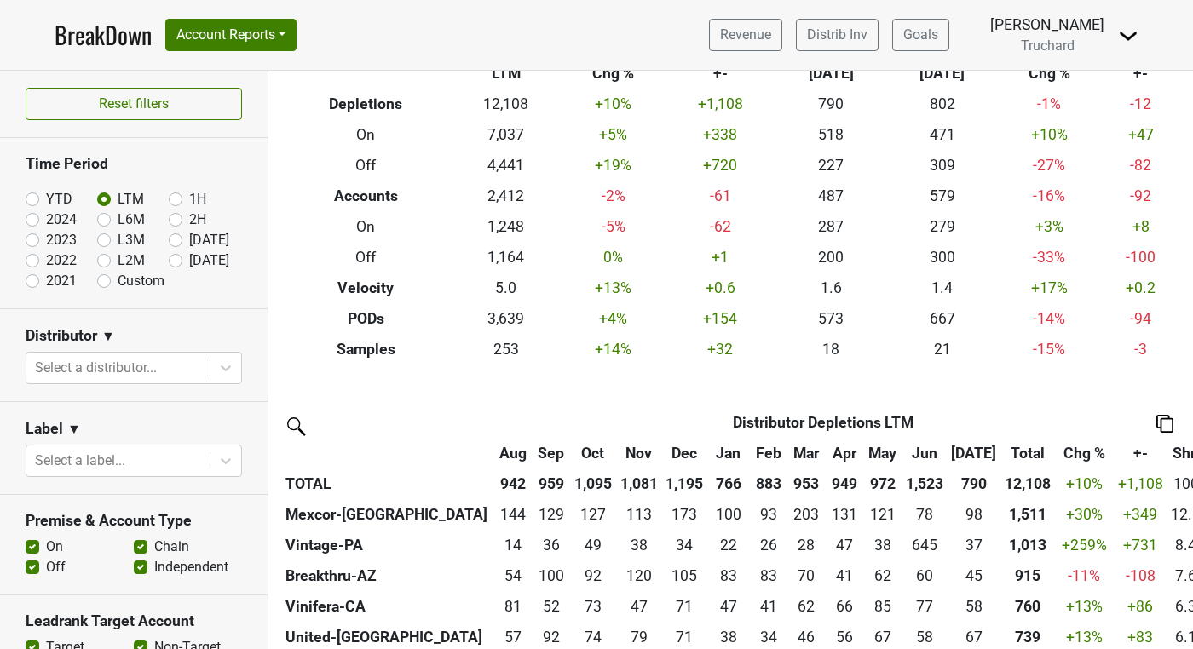
click at [46, 243] on label "2023" at bounding box center [61, 240] width 31 height 20
click at [34, 243] on input "2023" at bounding box center [60, 238] width 68 height 17
radio input "true"
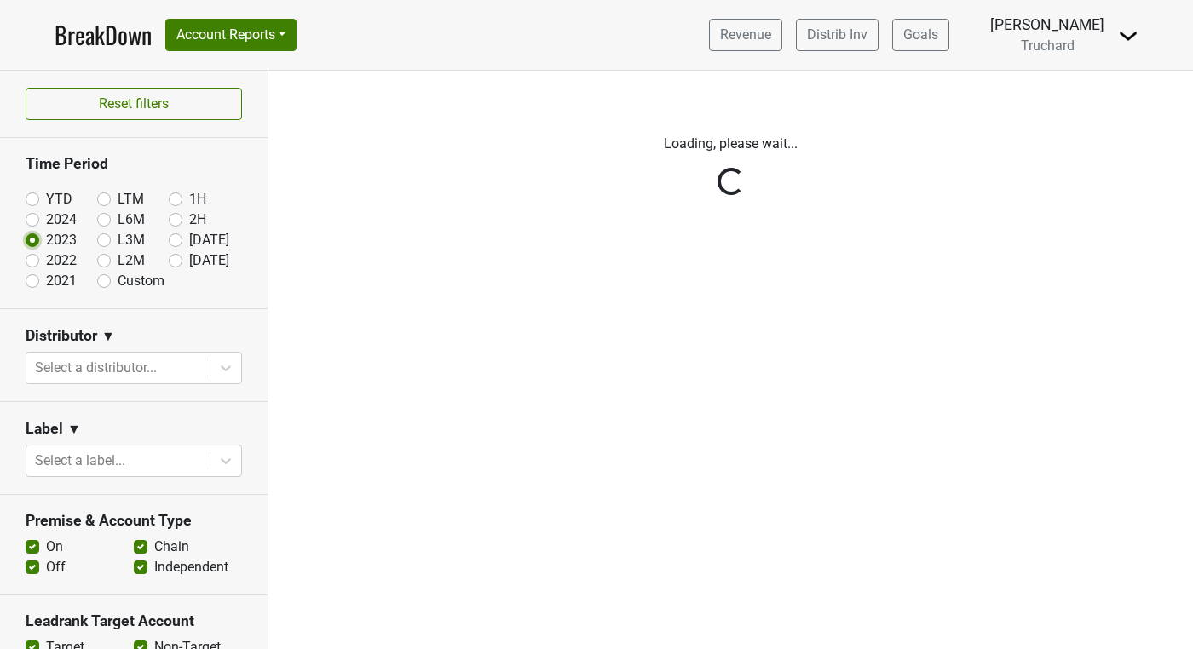
scroll to position [0, 0]
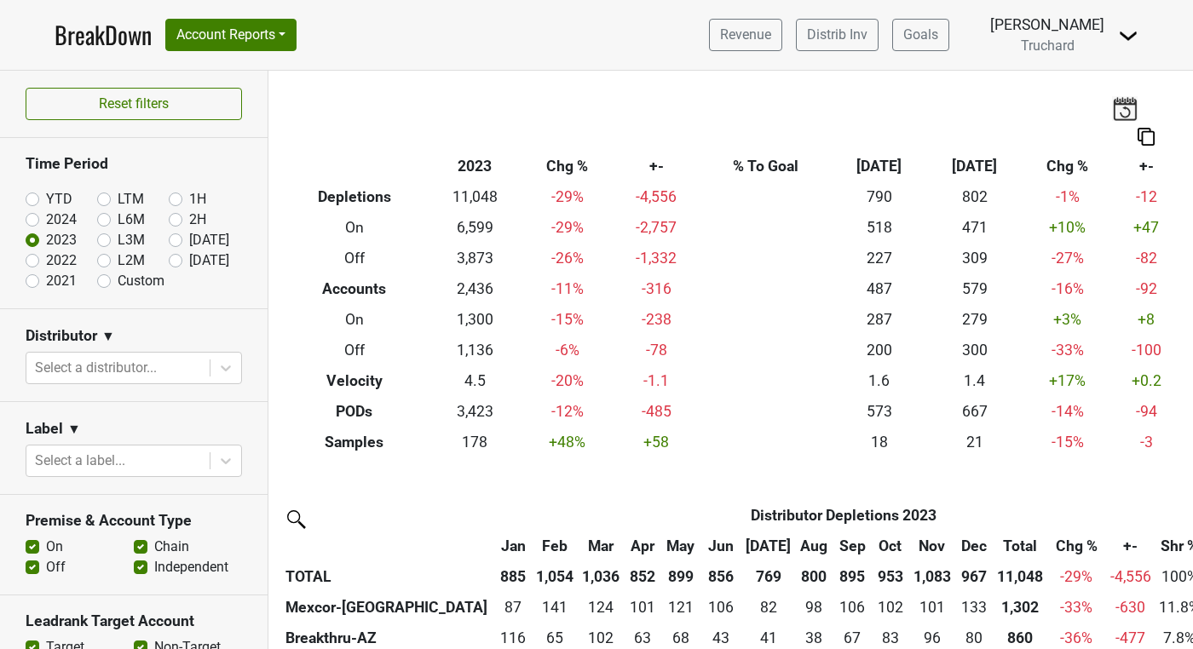
click at [46, 219] on label "2024" at bounding box center [61, 220] width 31 height 20
click at [26, 219] on input "2024" at bounding box center [60, 218] width 68 height 17
radio input "true"
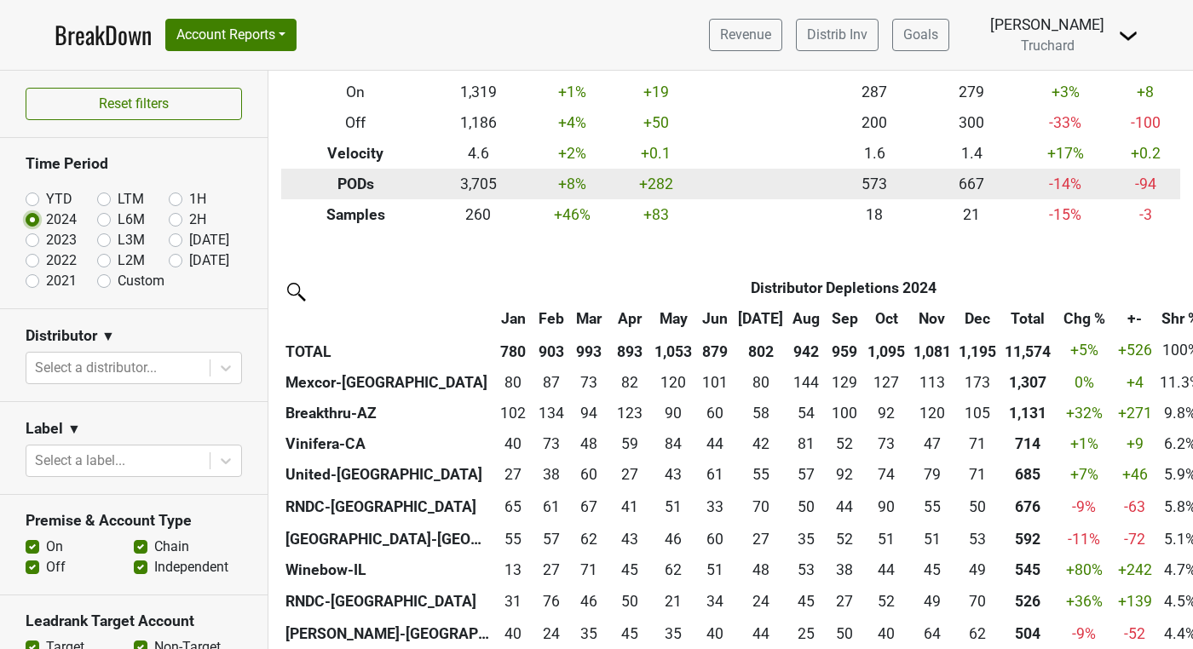
scroll to position [239, 0]
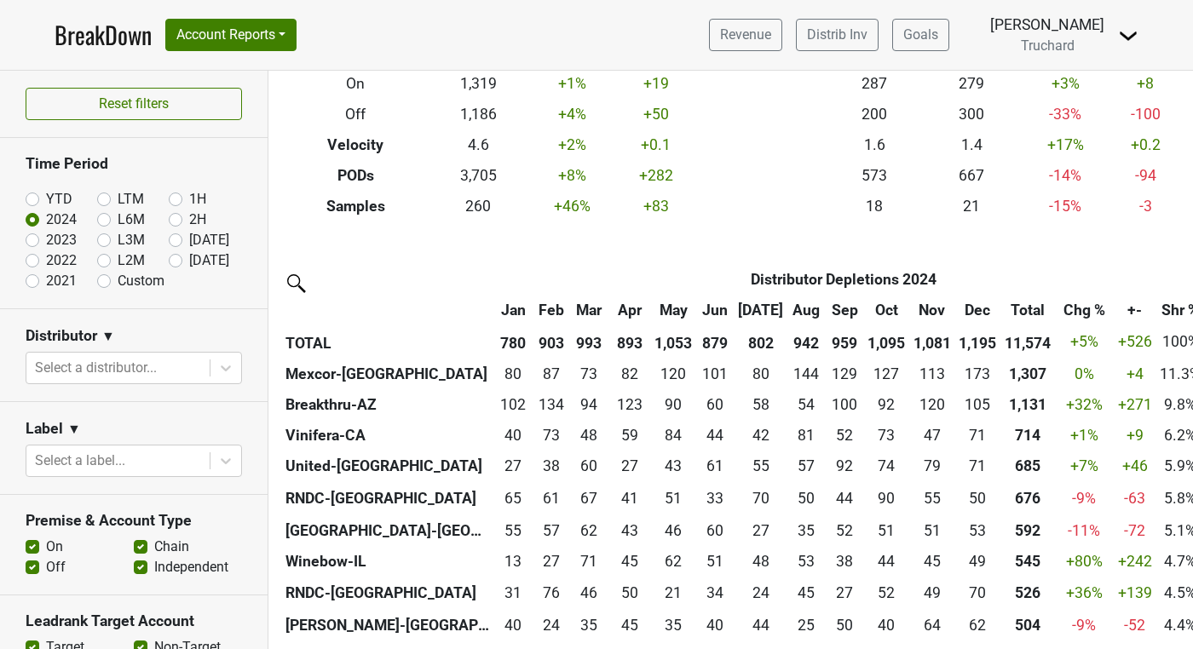
click at [46, 264] on label "2022" at bounding box center [61, 260] width 31 height 20
click at [27, 264] on input "2022" at bounding box center [60, 258] width 68 height 17
radio input "true"
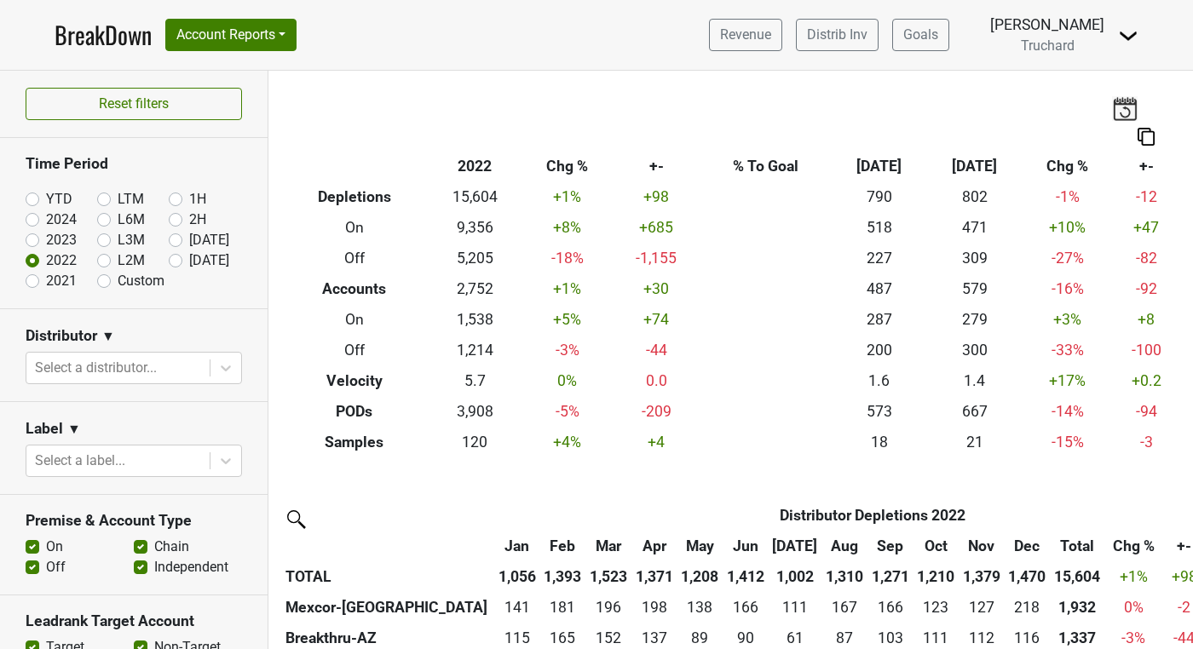
click at [46, 284] on label "2021" at bounding box center [61, 281] width 31 height 20
click at [30, 284] on input "2021" at bounding box center [60, 279] width 68 height 17
radio input "true"
